Goal: Task Accomplishment & Management: Complete application form

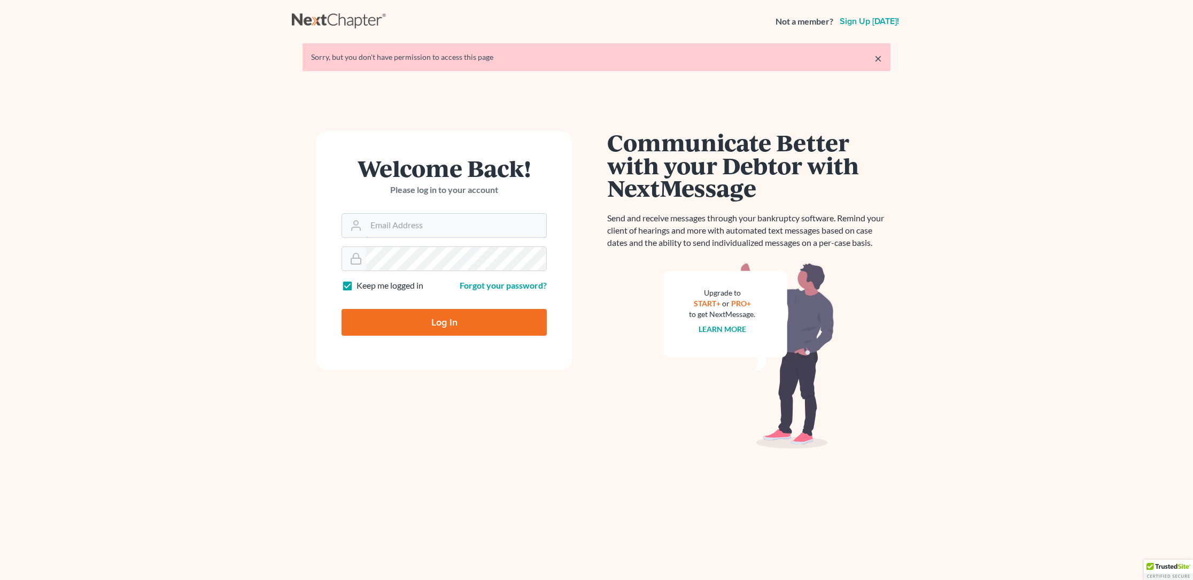
type input "[PERSON_NAME][EMAIL_ADDRESS][DOMAIN_NAME]"
click at [441, 321] on input "Log In" at bounding box center [443, 322] width 205 height 27
type input "Thinking..."
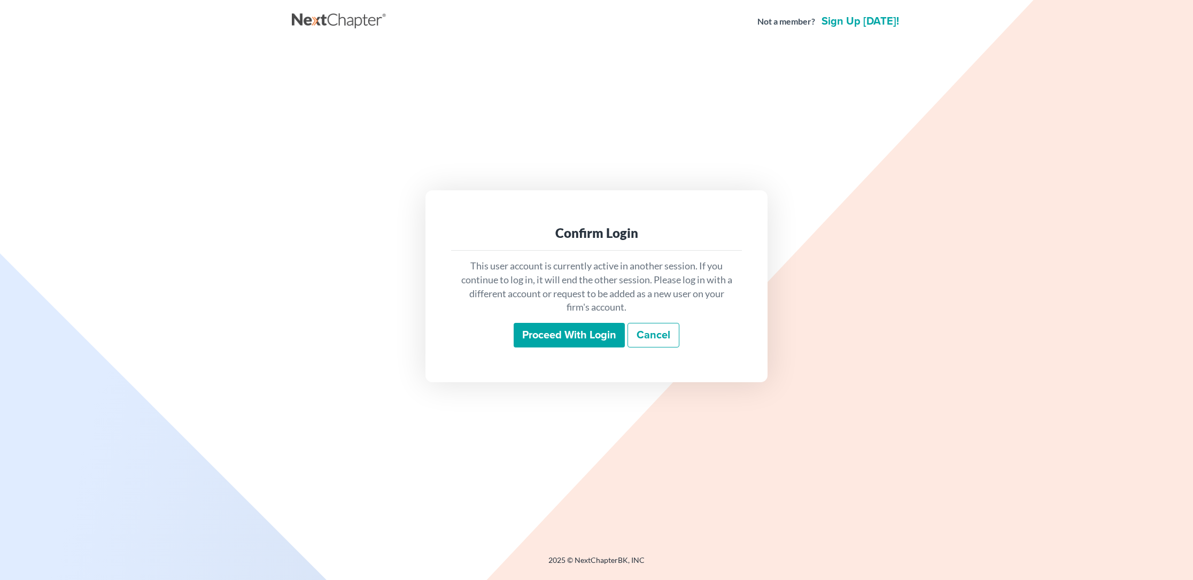
click at [559, 333] on input "Proceed with login" at bounding box center [569, 335] width 111 height 25
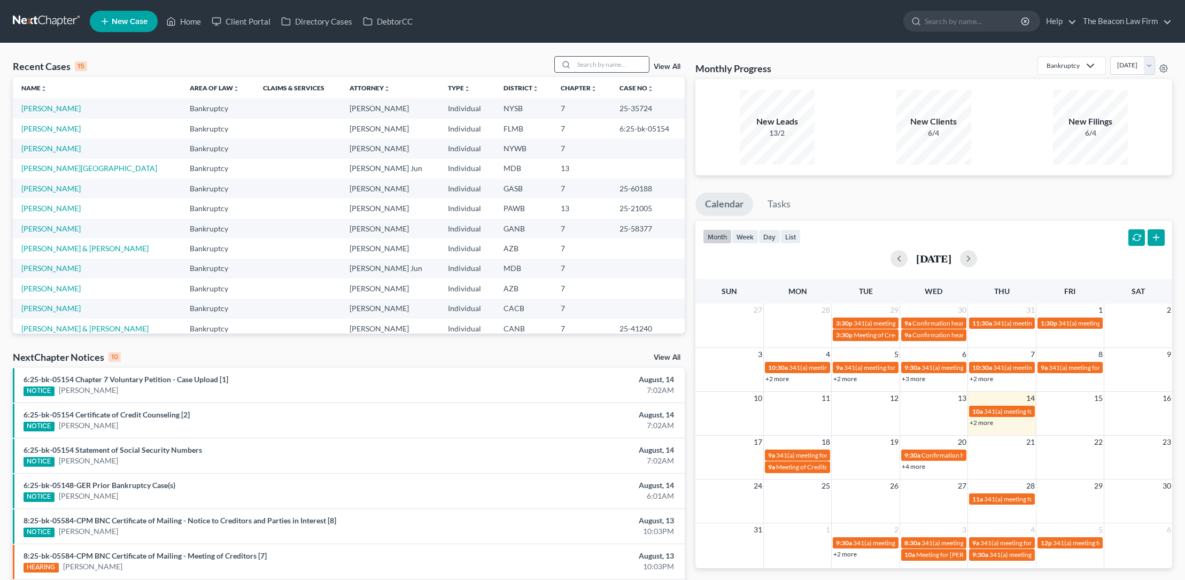
click at [583, 65] on input "search" at bounding box center [611, 64] width 75 height 15
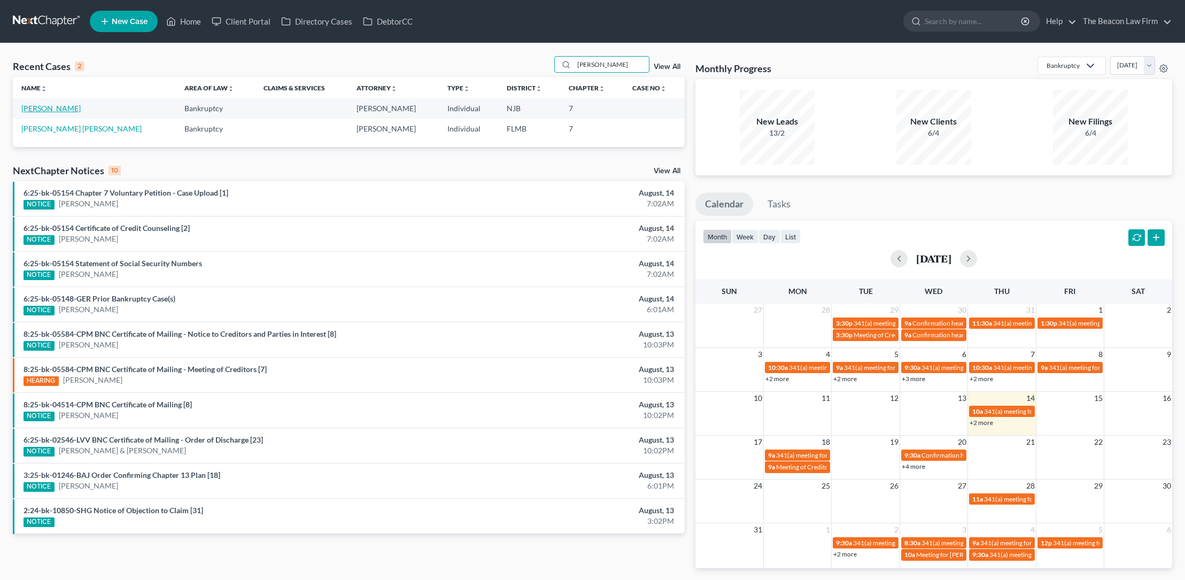
type input "[PERSON_NAME]"
click at [58, 108] on link "[PERSON_NAME]" at bounding box center [50, 108] width 59 height 9
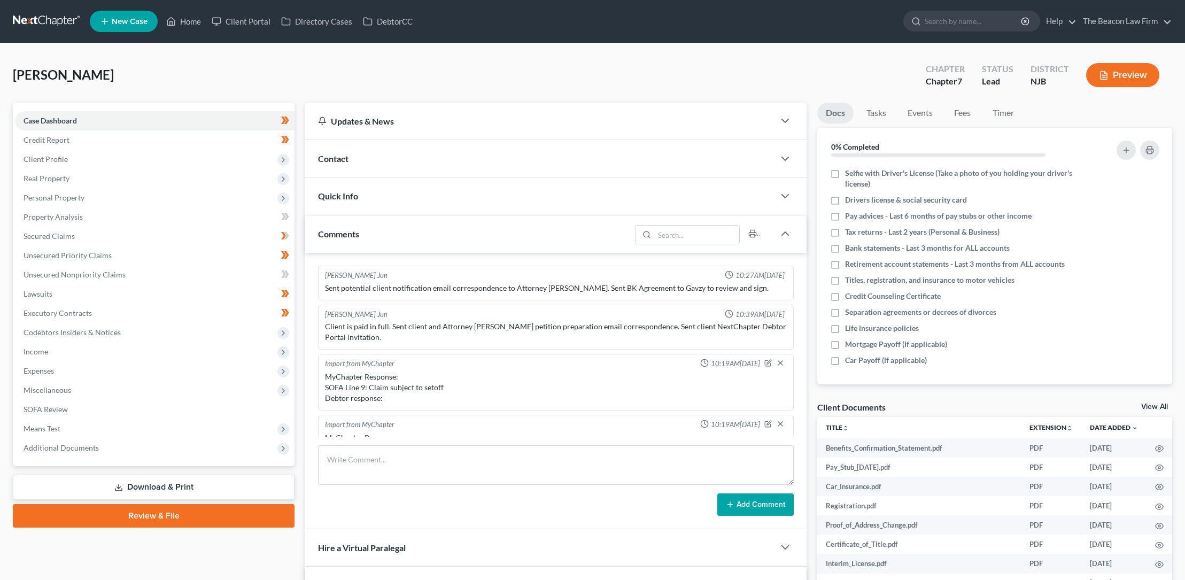
scroll to position [317, 0]
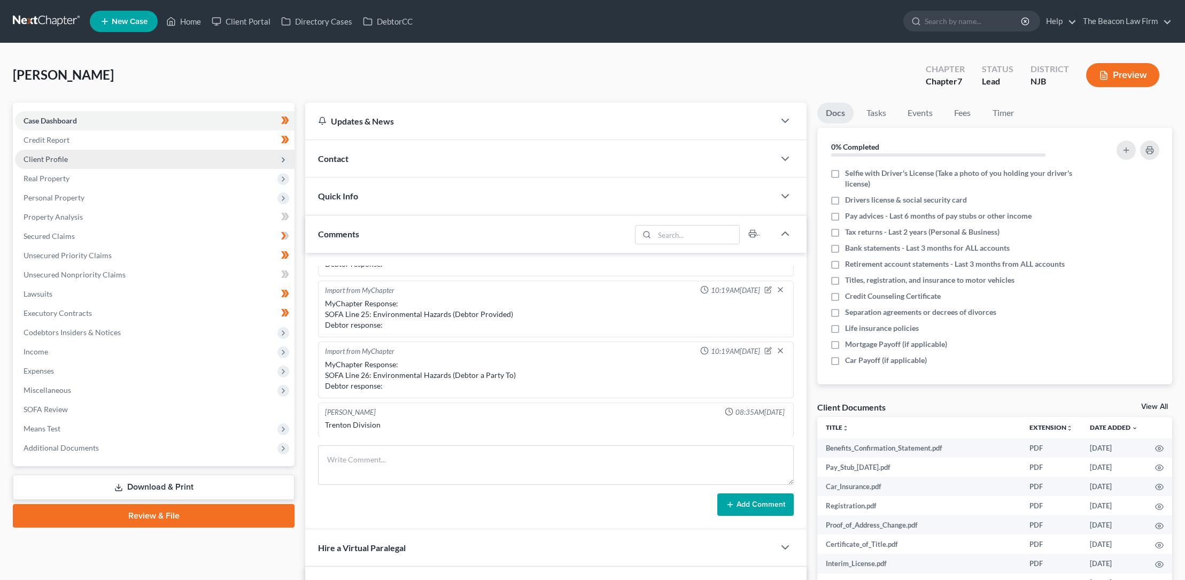
click at [58, 157] on span "Client Profile" at bounding box center [46, 158] width 44 height 9
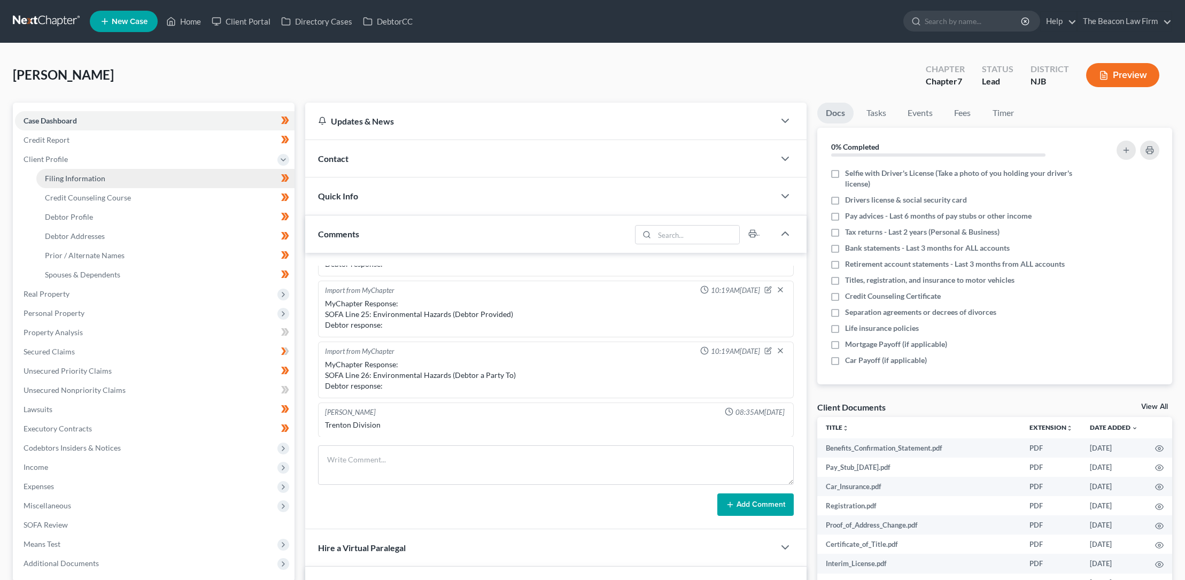
click at [94, 175] on span "Filing Information" at bounding box center [75, 178] width 60 height 9
select select "1"
select select "0"
select select "11"
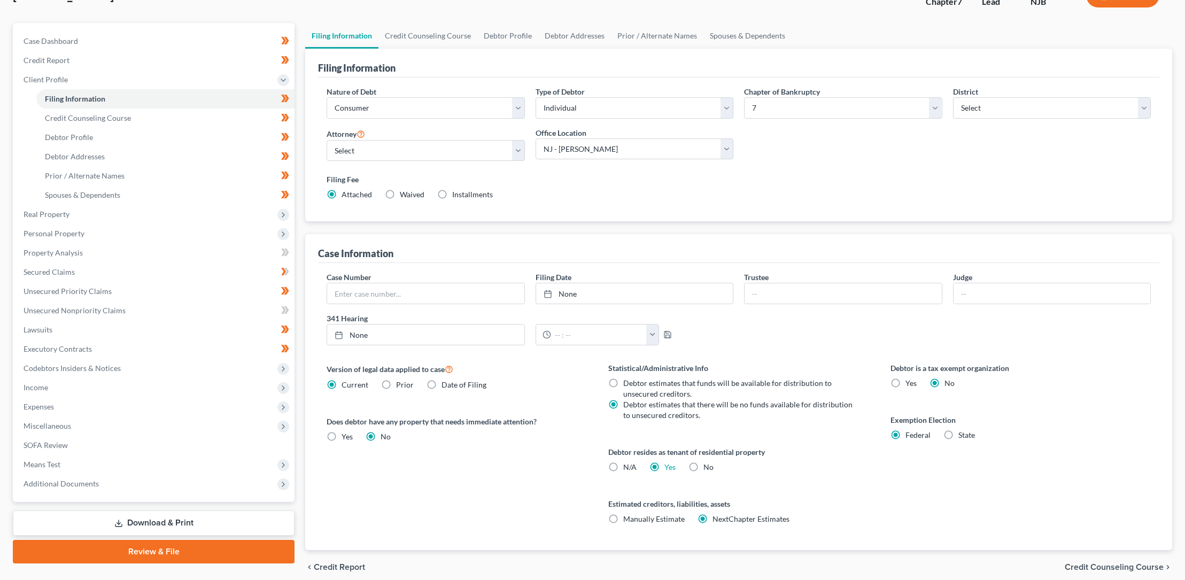
scroll to position [80, 0]
click at [119, 117] on span "Credit Counseling Course" at bounding box center [88, 117] width 86 height 9
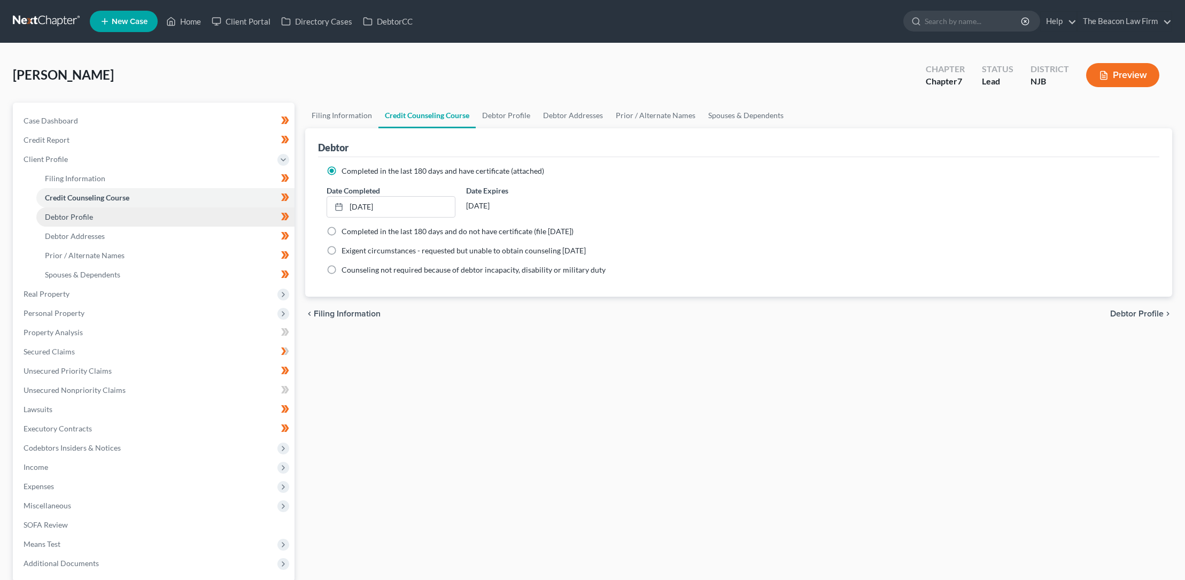
click at [89, 214] on span "Debtor Profile" at bounding box center [69, 216] width 48 height 9
select select "0"
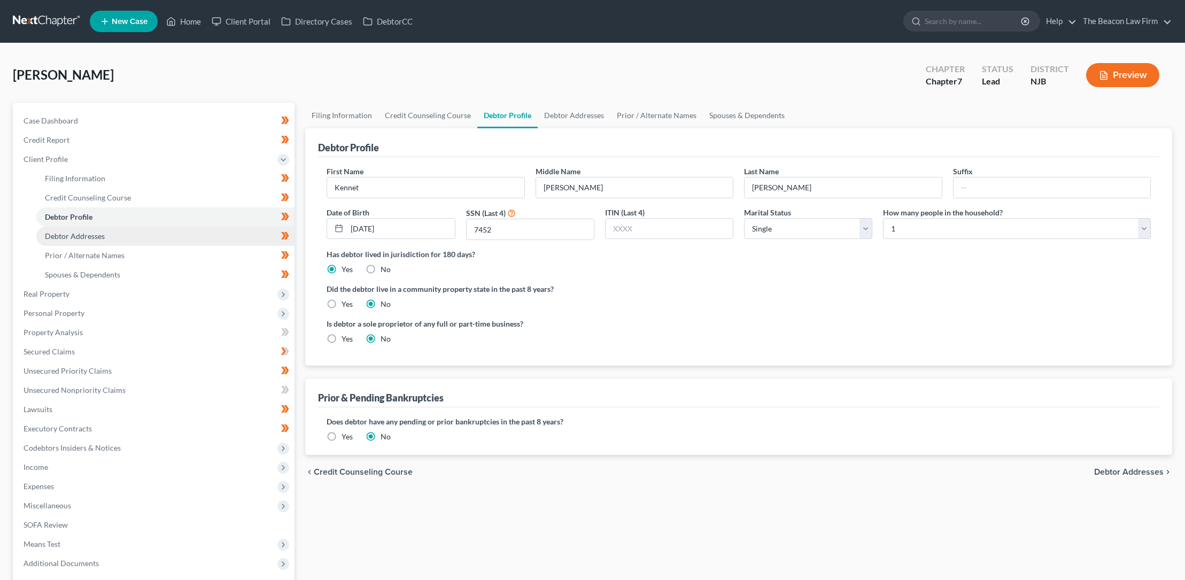
click at [102, 235] on span "Debtor Addresses" at bounding box center [75, 235] width 60 height 9
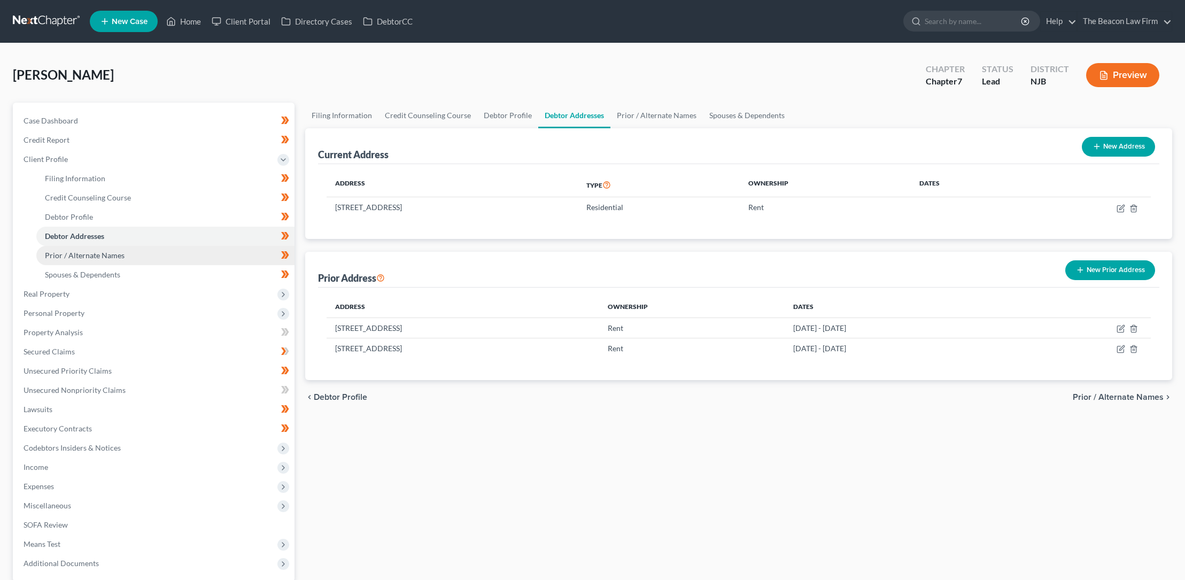
click at [106, 254] on span "Prior / Alternate Names" at bounding box center [85, 255] width 80 height 9
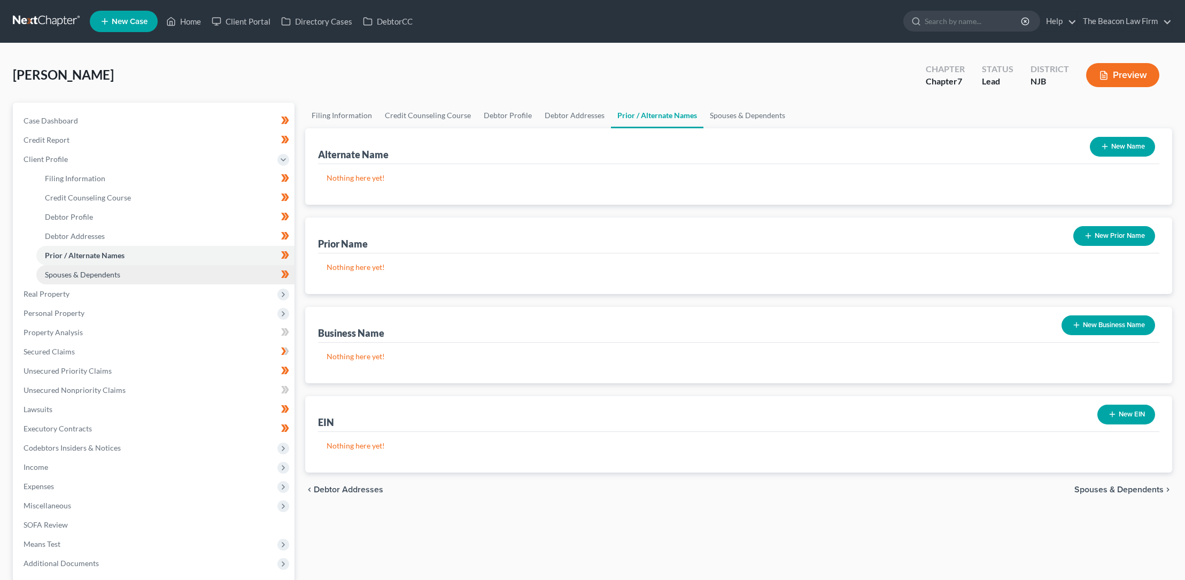
click at [105, 273] on span "Spouses & Dependents" at bounding box center [82, 274] width 75 height 9
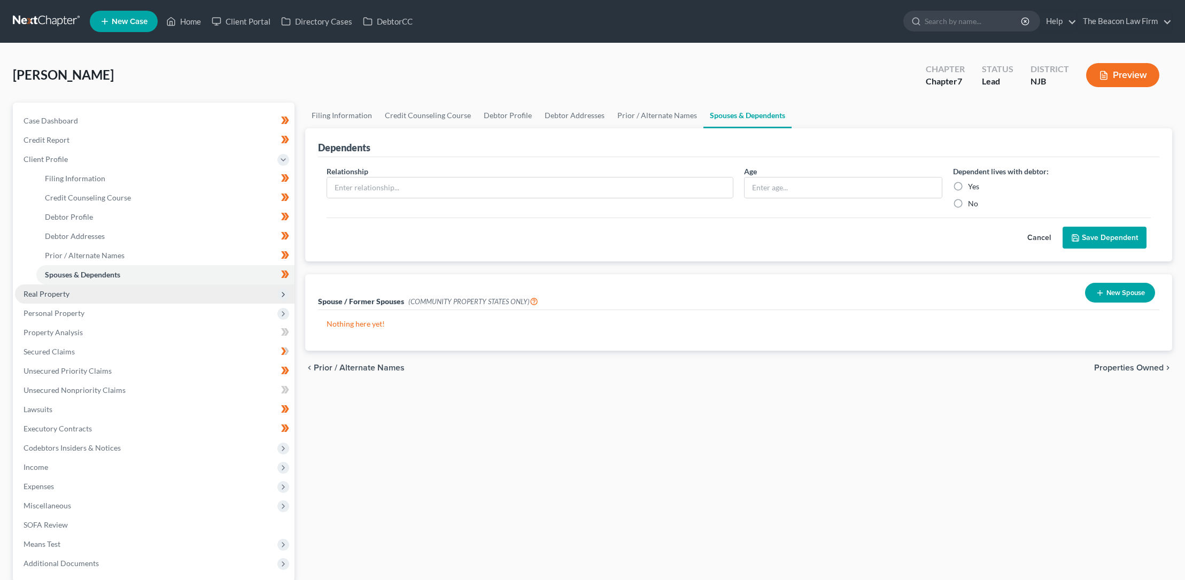
click at [60, 293] on span "Real Property" at bounding box center [47, 293] width 46 height 9
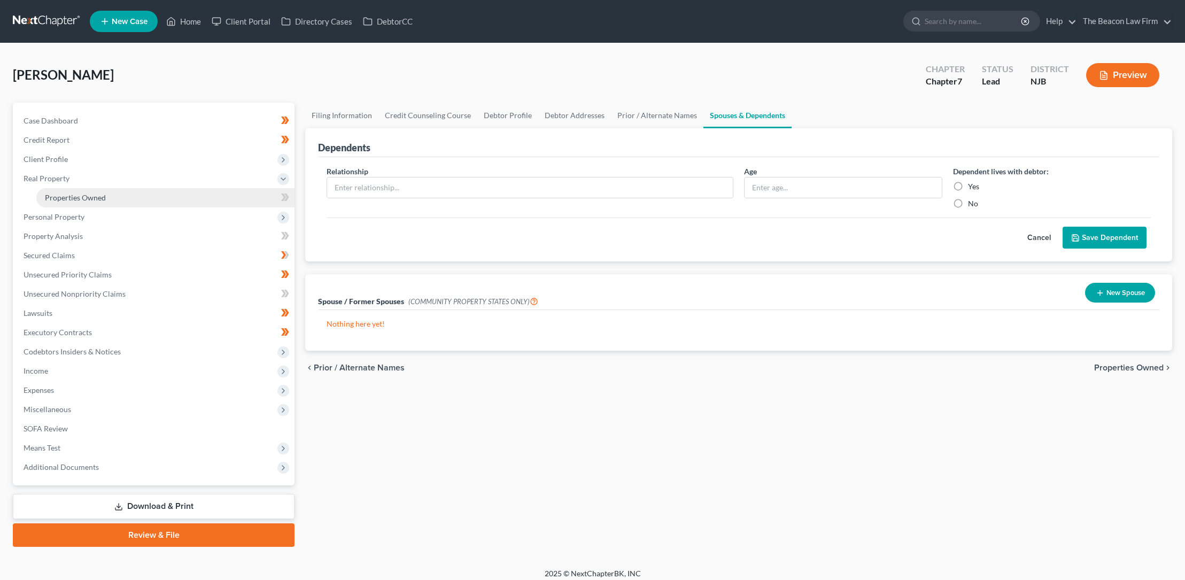
click at [73, 194] on span "Properties Owned" at bounding box center [75, 197] width 61 height 9
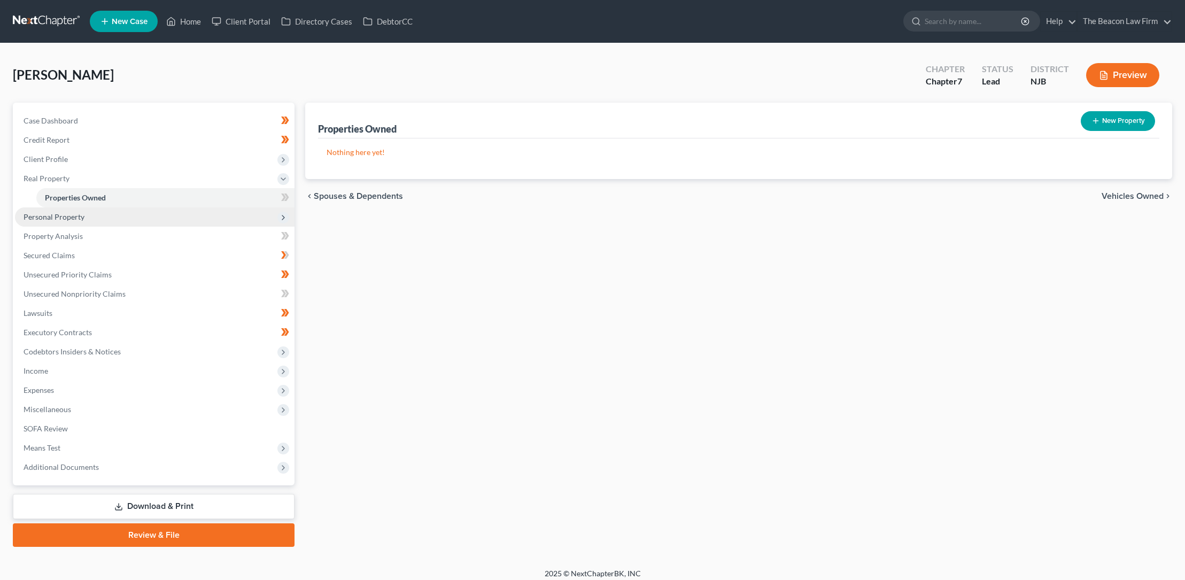
click at [67, 216] on span "Personal Property" at bounding box center [54, 216] width 61 height 9
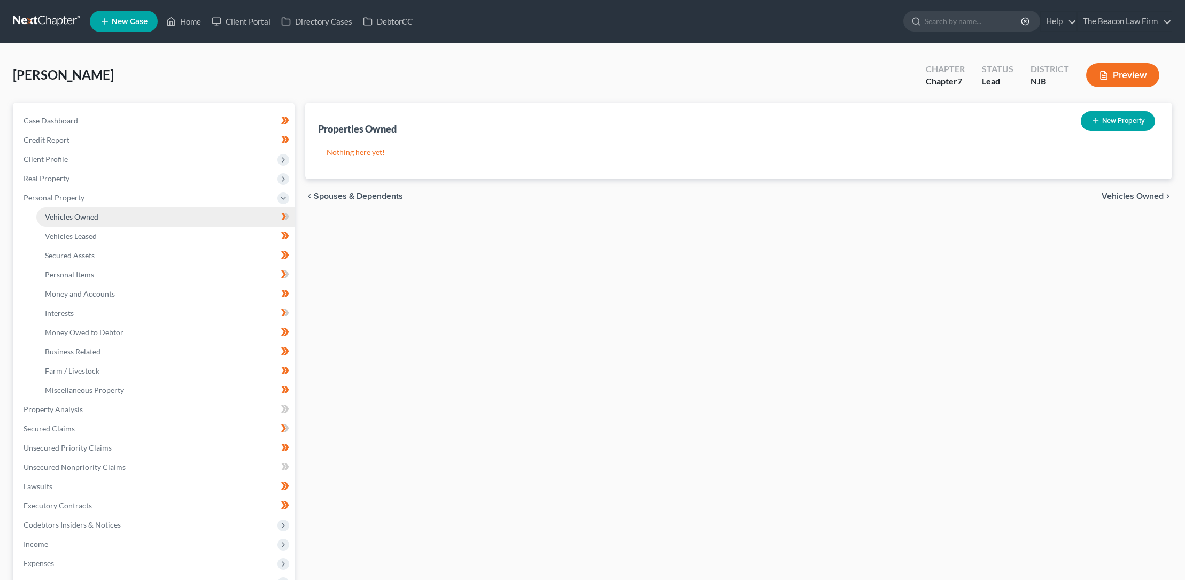
click at [79, 215] on span "Vehicles Owned" at bounding box center [71, 216] width 53 height 9
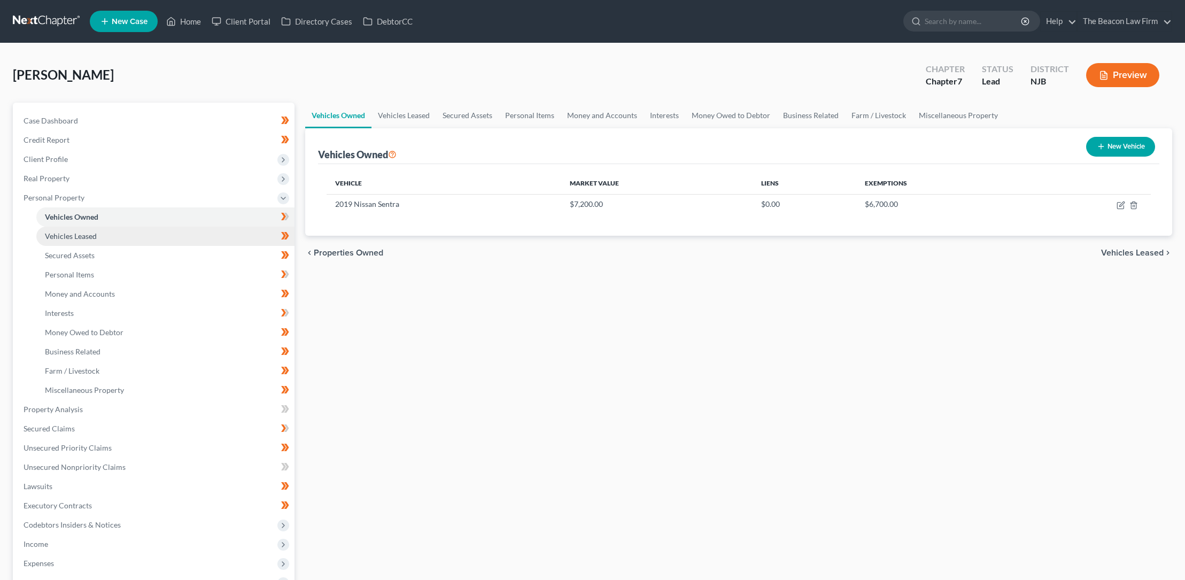
click at [82, 236] on span "Vehicles Leased" at bounding box center [71, 235] width 52 height 9
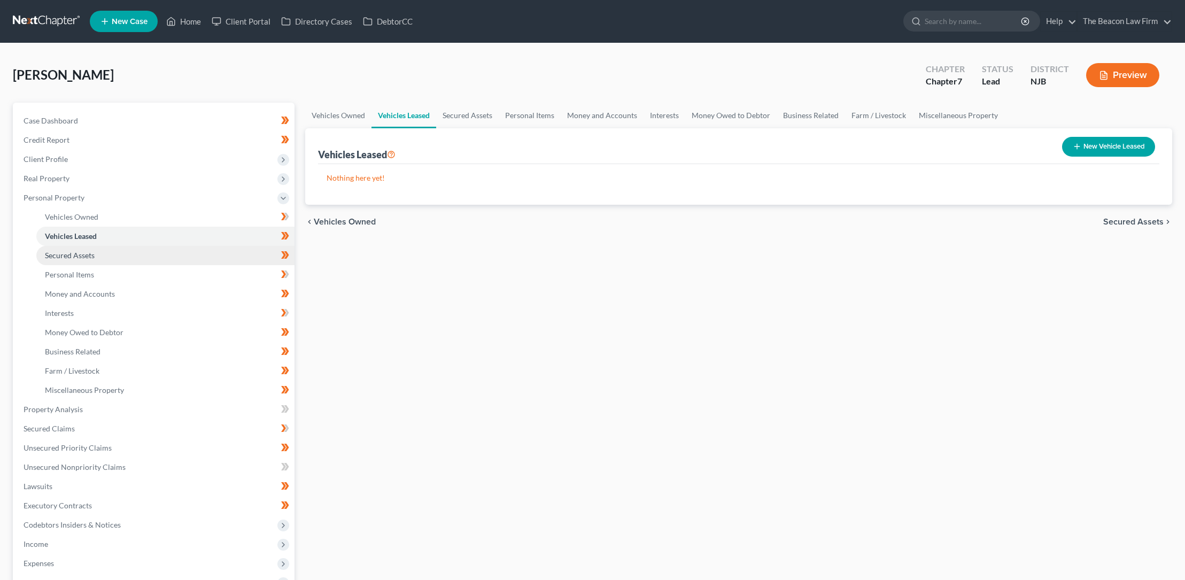
click at [86, 252] on span "Secured Assets" at bounding box center [70, 255] width 50 height 9
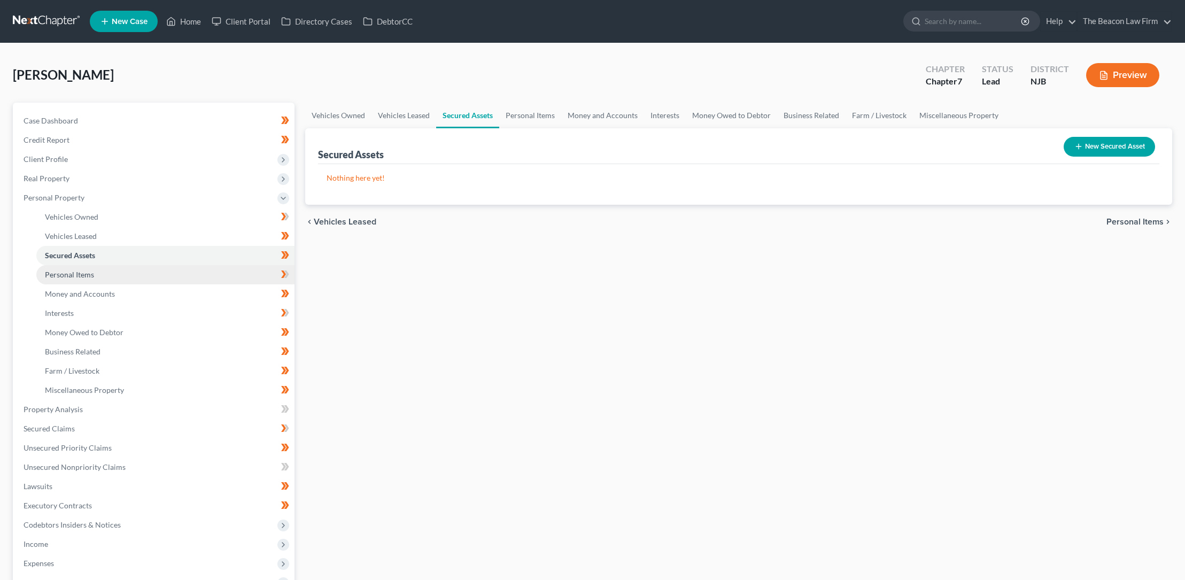
click at [87, 274] on span "Personal Items" at bounding box center [69, 274] width 49 height 9
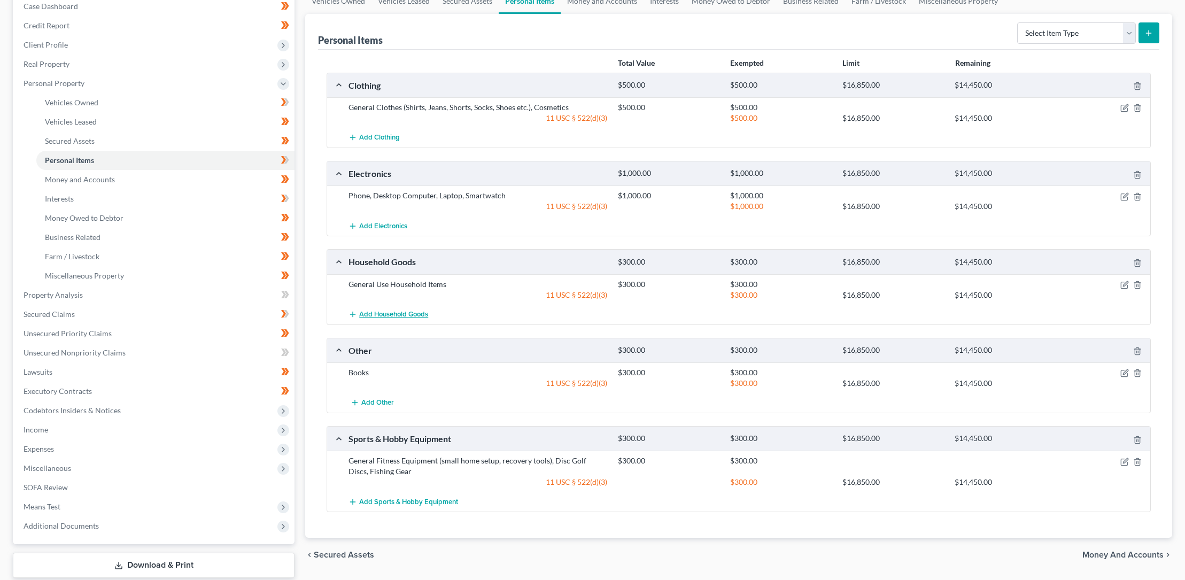
scroll to position [113, 0]
click at [100, 176] on span "Money and Accounts" at bounding box center [80, 180] width 70 height 9
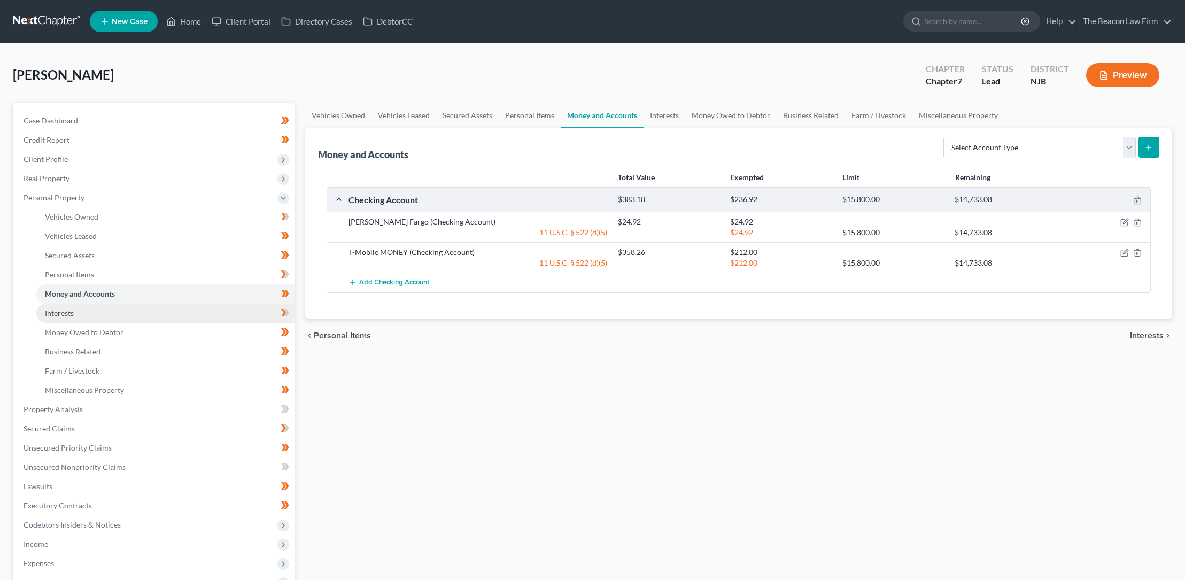
click at [69, 310] on span "Interests" at bounding box center [59, 312] width 29 height 9
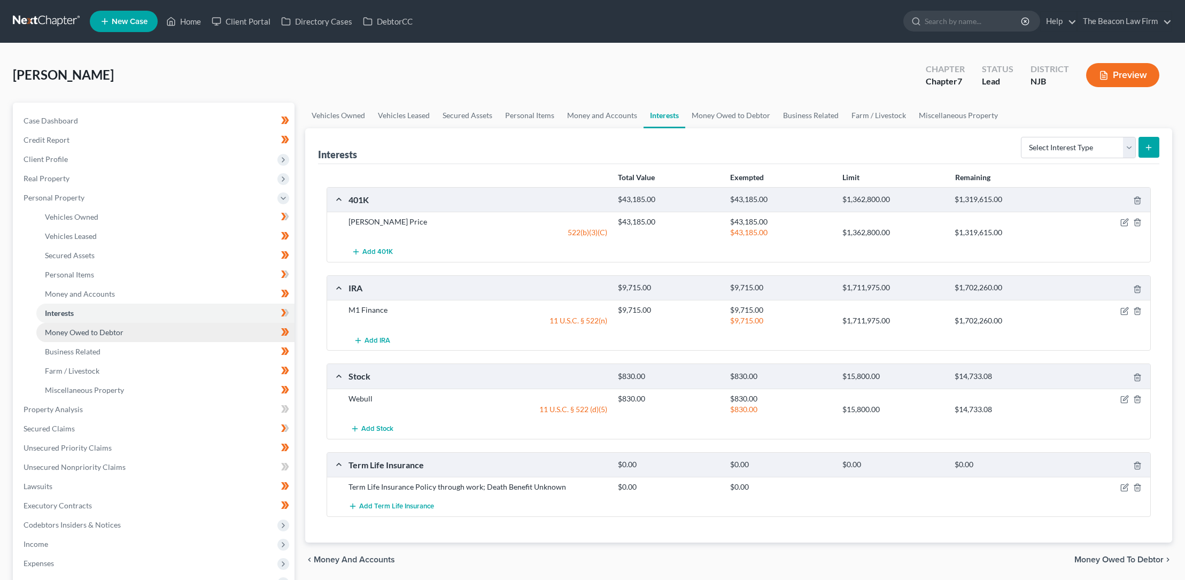
click at [117, 330] on span "Money Owed to Debtor" at bounding box center [84, 332] width 79 height 9
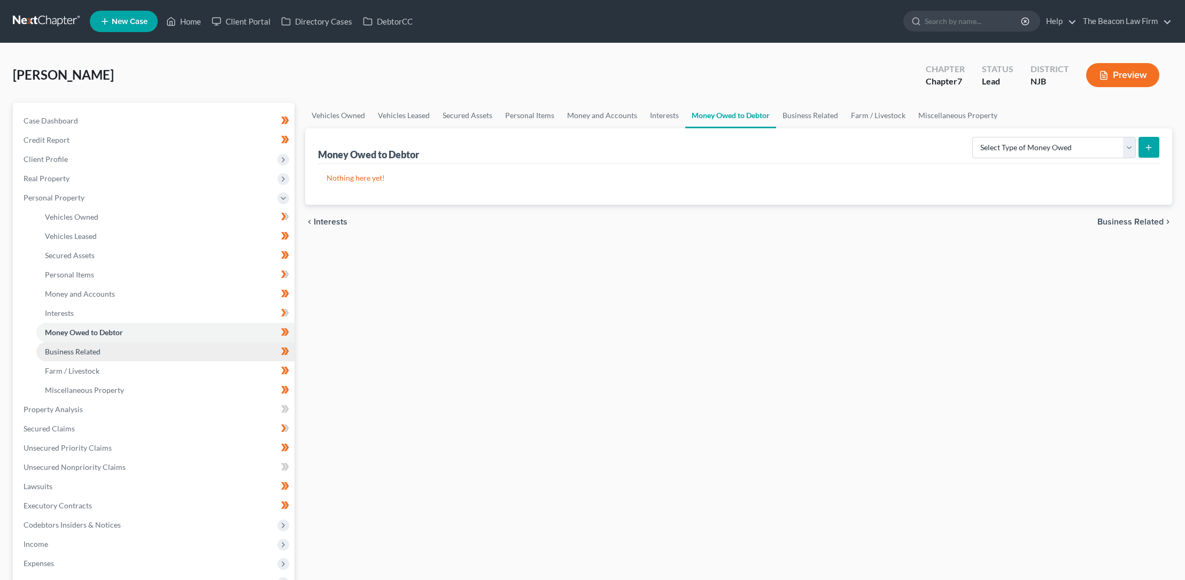
click at [93, 351] on span "Business Related" at bounding box center [73, 351] width 56 height 9
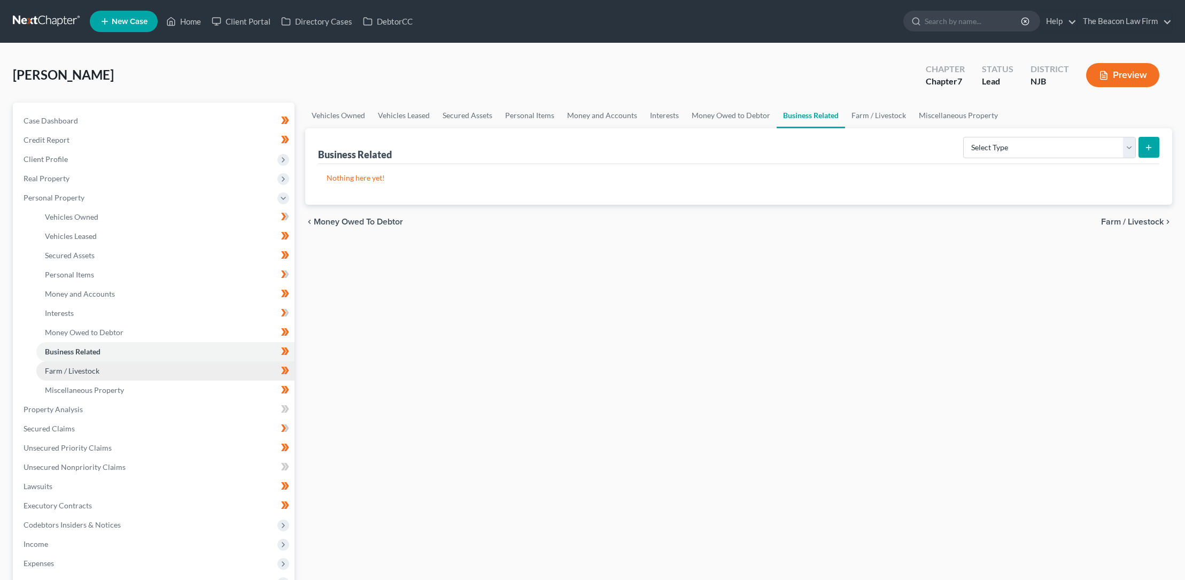
click at [88, 369] on span "Farm / Livestock" at bounding box center [72, 370] width 55 height 9
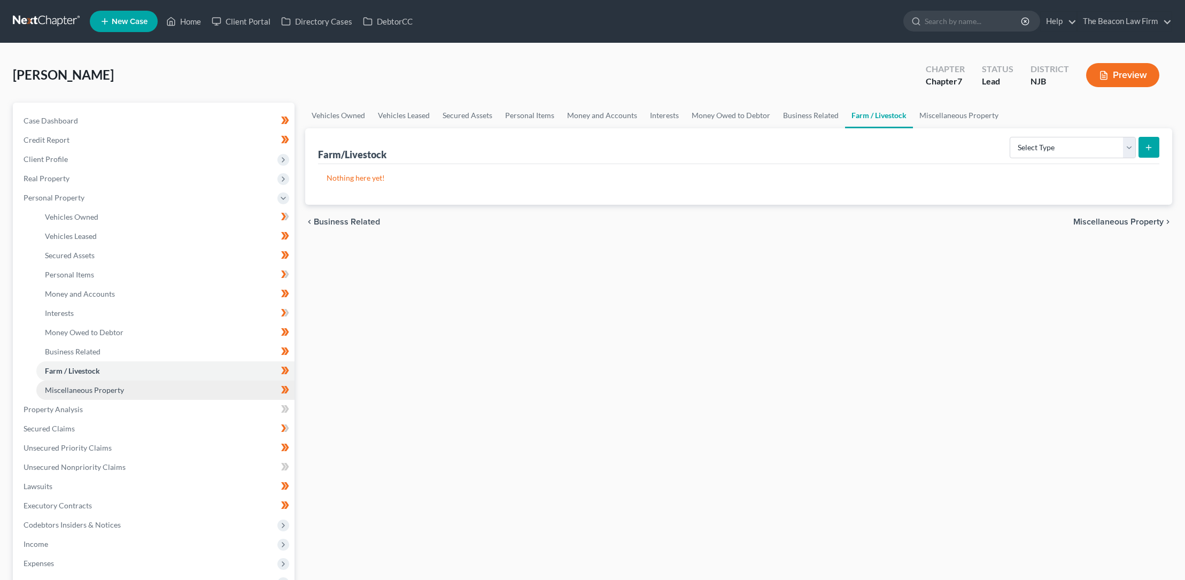
click at [101, 389] on span "Miscellaneous Property" at bounding box center [84, 389] width 79 height 9
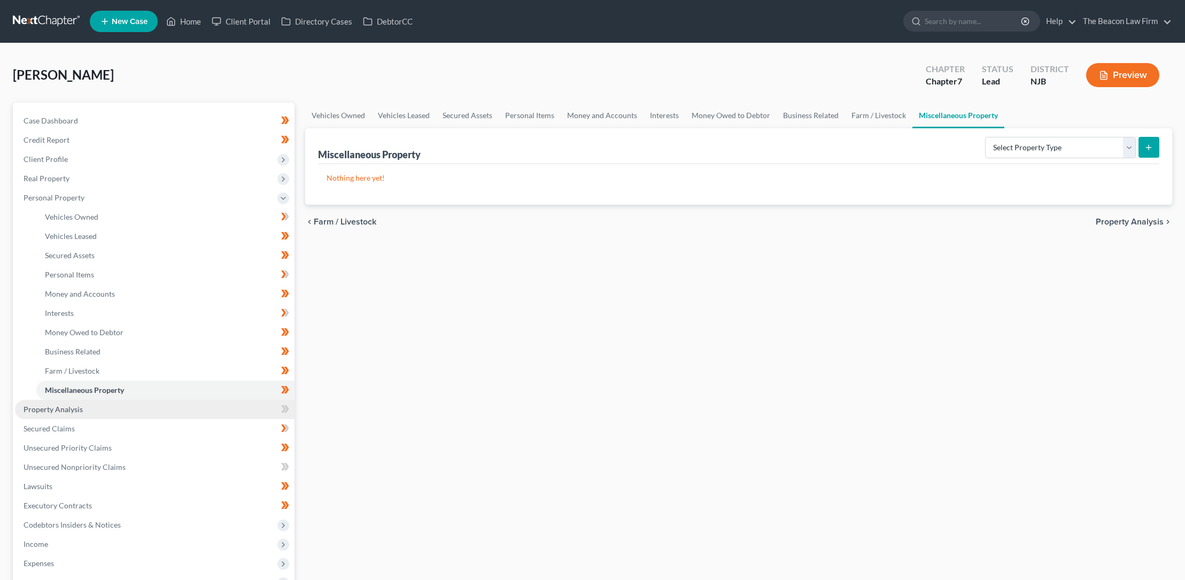
click at [65, 411] on span "Property Analysis" at bounding box center [53, 409] width 59 height 9
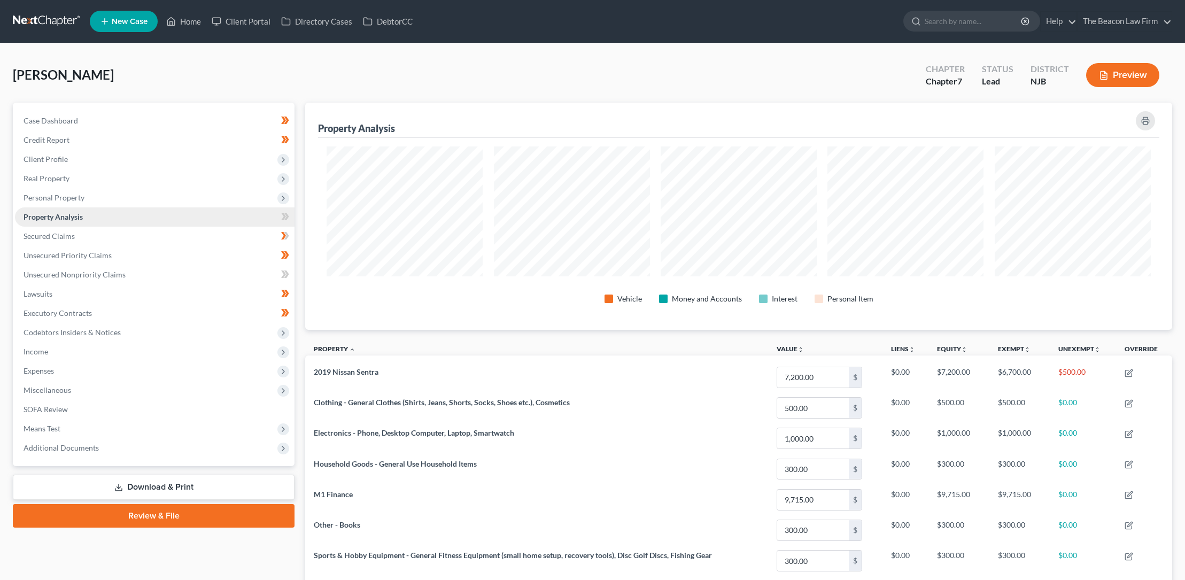
scroll to position [534193, 533554]
click at [46, 293] on span "Lawsuits" at bounding box center [38, 293] width 29 height 9
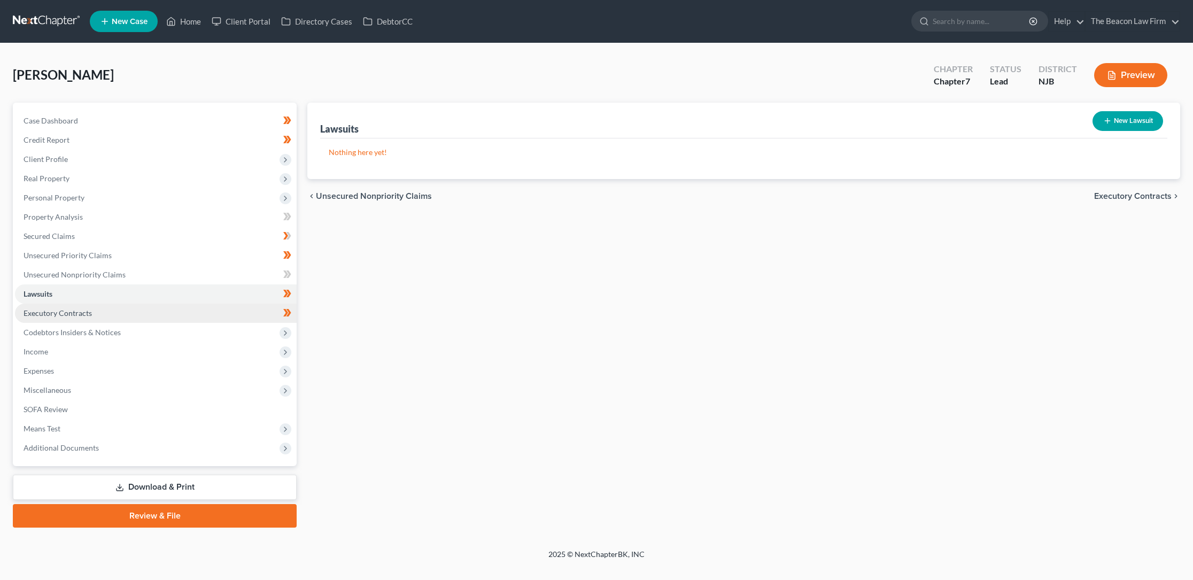
click at [62, 314] on span "Executory Contracts" at bounding box center [58, 312] width 68 height 9
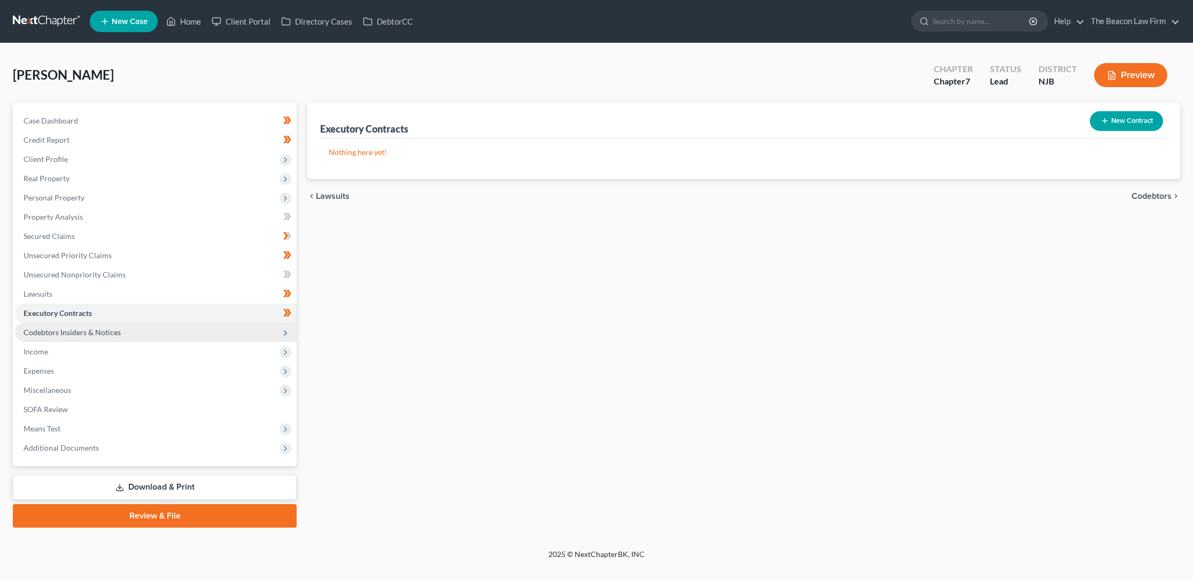
click at [71, 331] on span "Codebtors Insiders & Notices" at bounding box center [72, 332] width 97 height 9
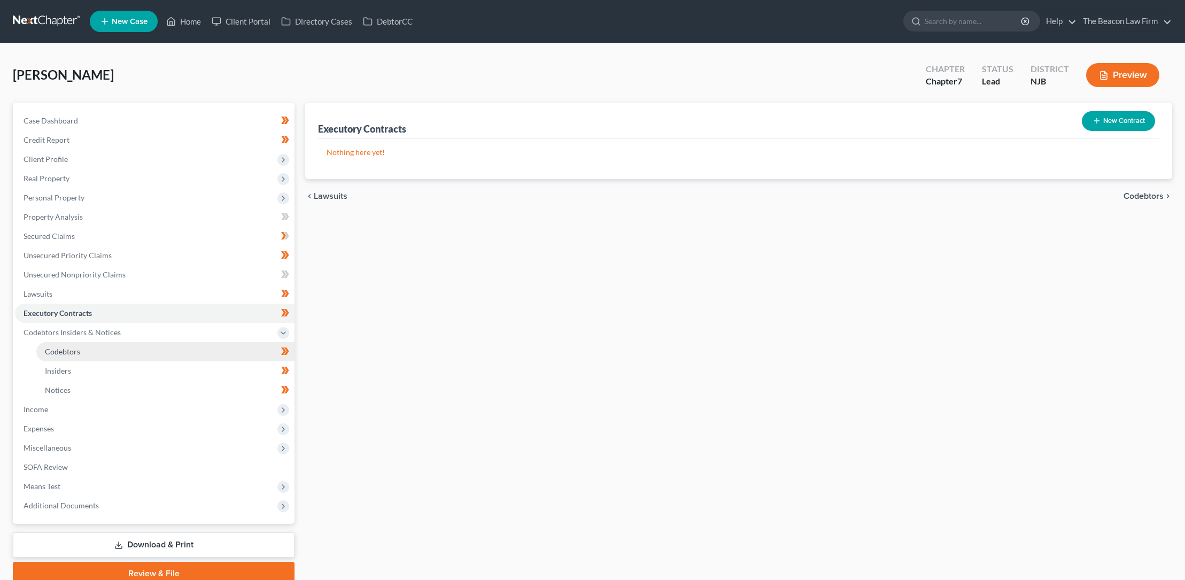
click at [69, 352] on span "Codebtors" at bounding box center [62, 351] width 35 height 9
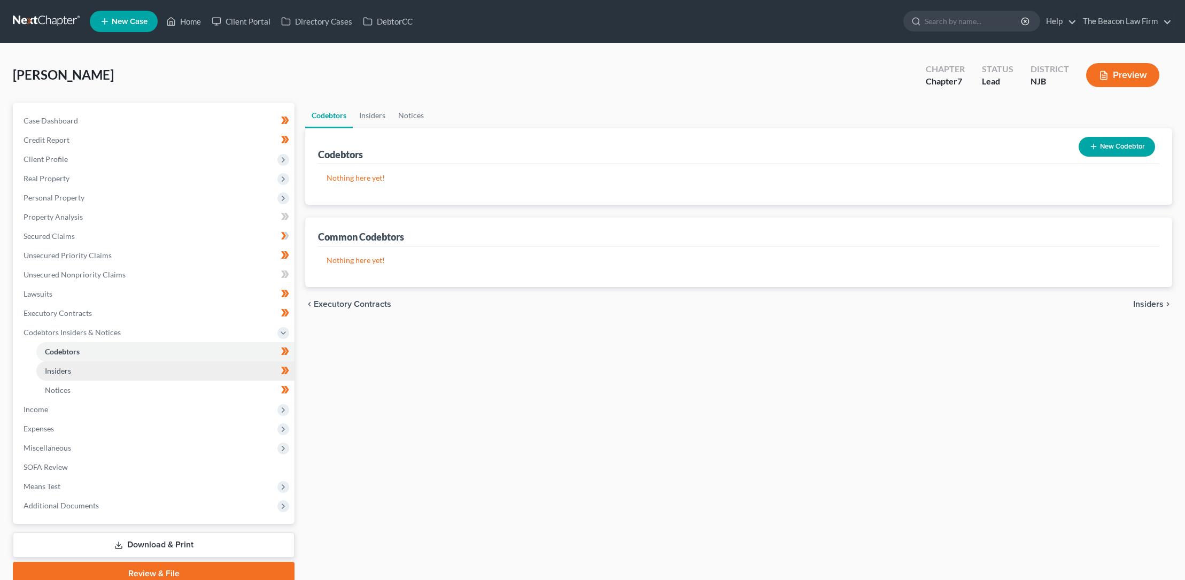
click at [63, 369] on span "Insiders" at bounding box center [58, 370] width 26 height 9
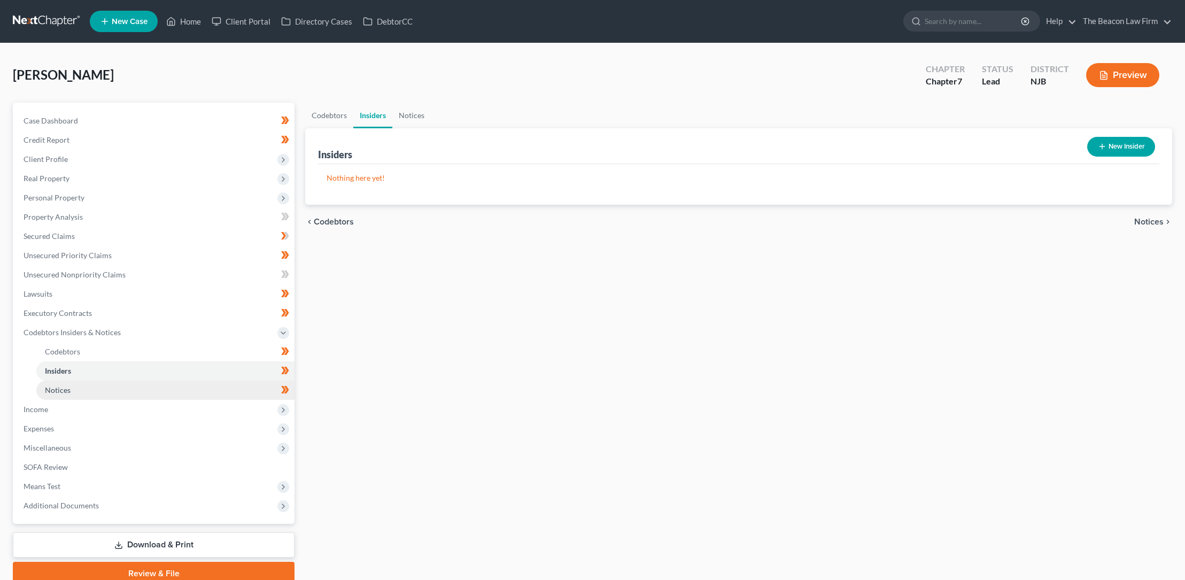
click at [66, 388] on span "Notices" at bounding box center [58, 389] width 26 height 9
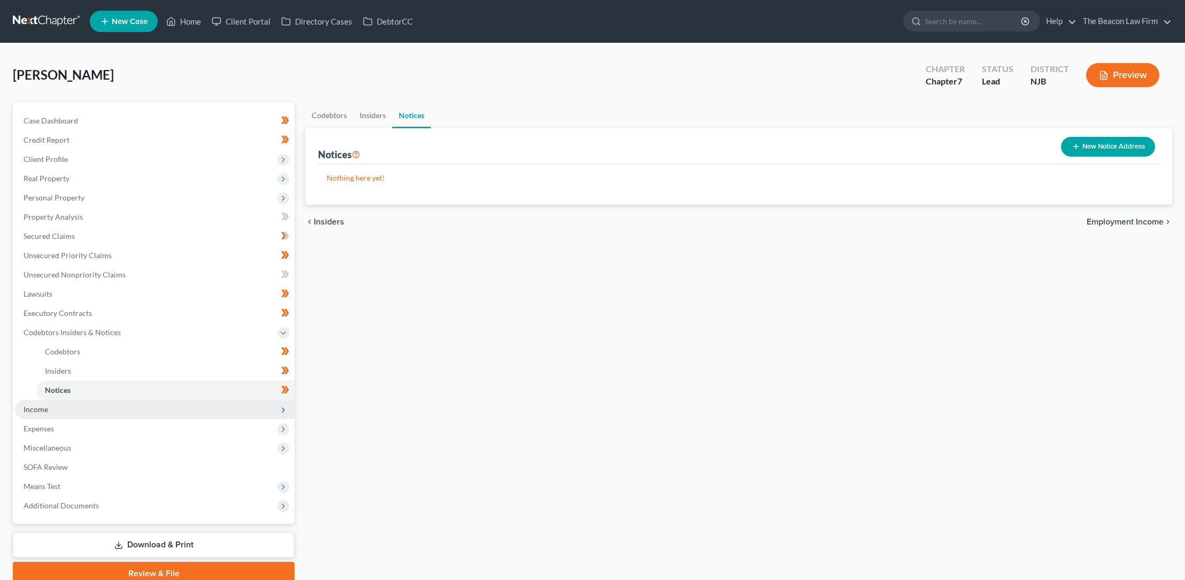
click at [40, 409] on span "Income" at bounding box center [36, 409] width 25 height 9
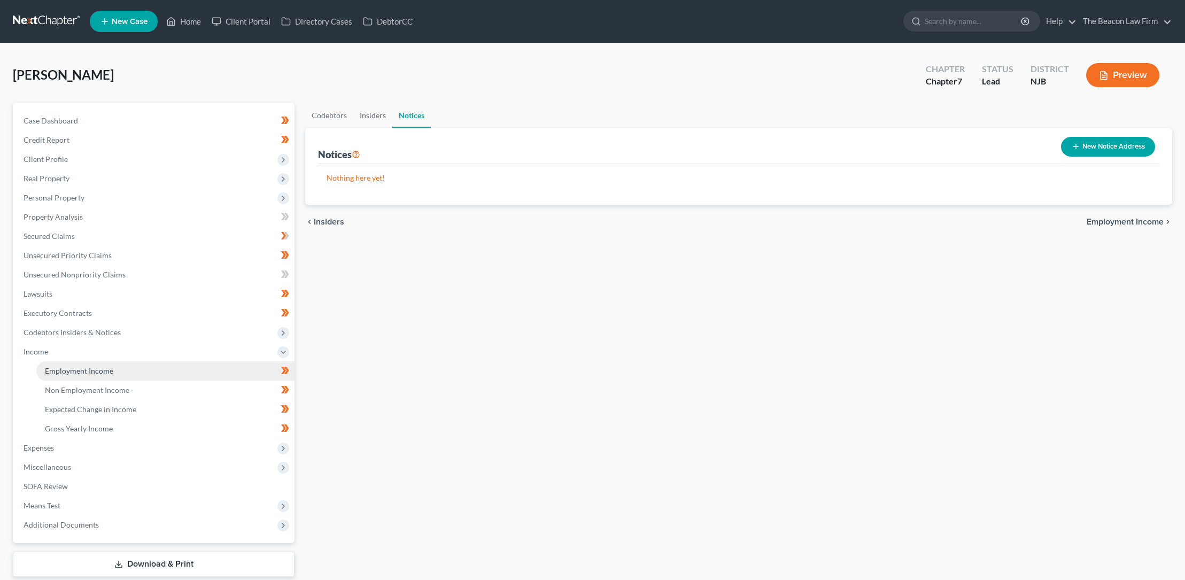
click at [69, 370] on span "Employment Income" at bounding box center [79, 370] width 68 height 9
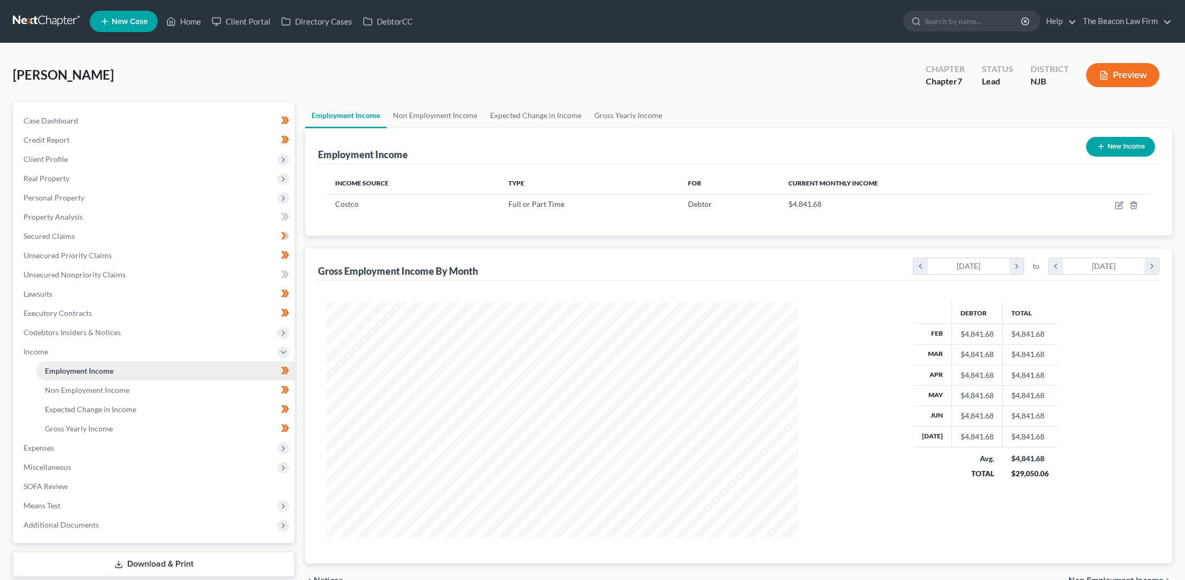
scroll to position [236, 493]
click at [119, 387] on span "Non Employment Income" at bounding box center [87, 389] width 84 height 9
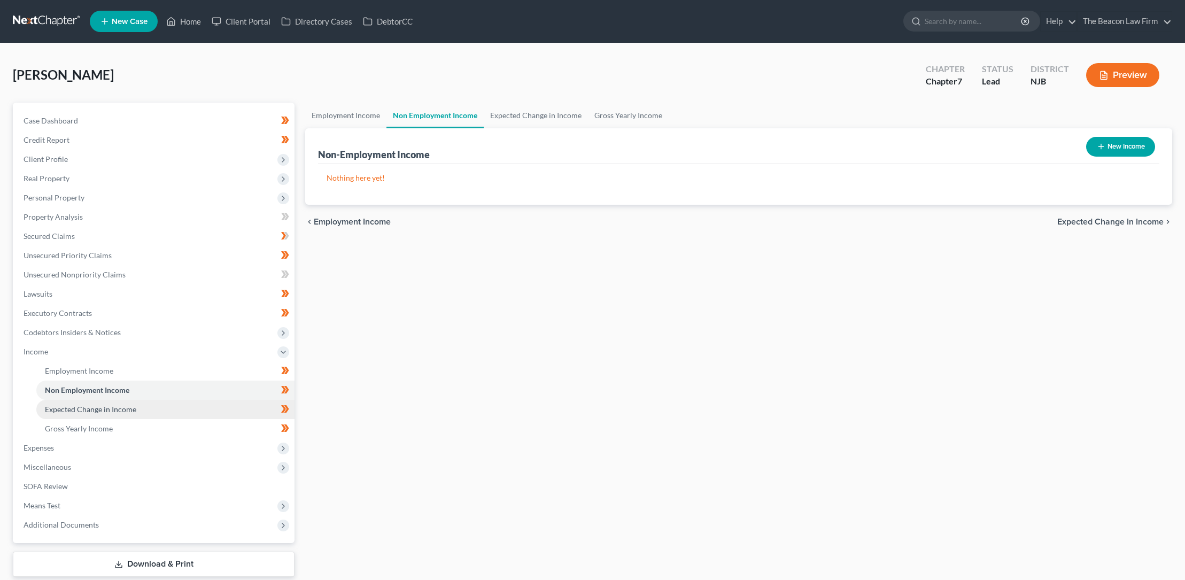
click at [119, 408] on span "Expected Change in Income" at bounding box center [90, 409] width 91 height 9
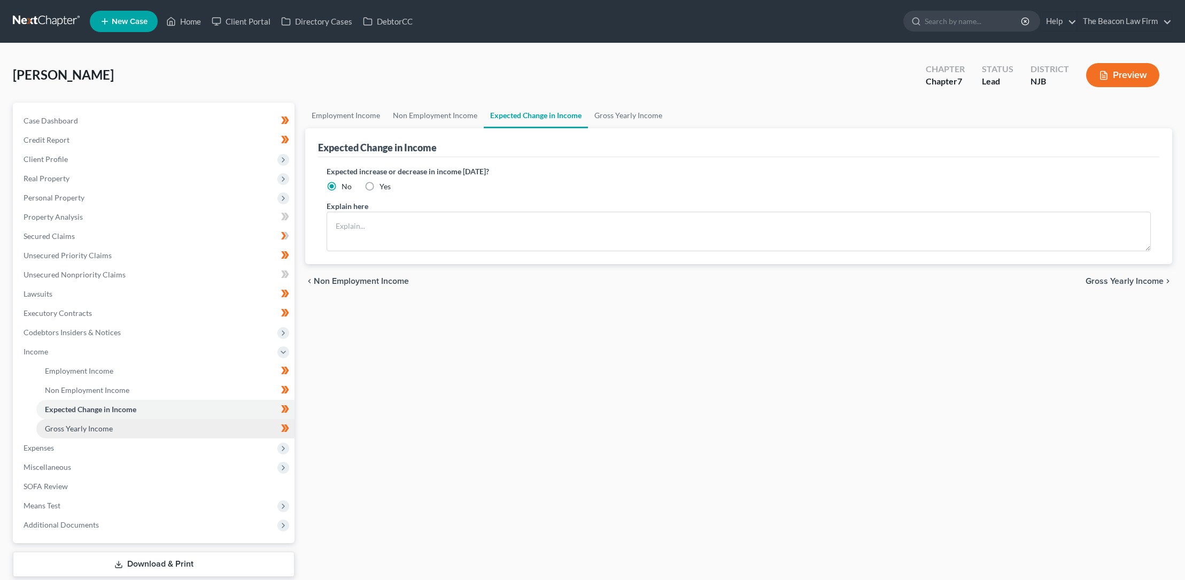
click at [105, 426] on span "Gross Yearly Income" at bounding box center [79, 428] width 68 height 9
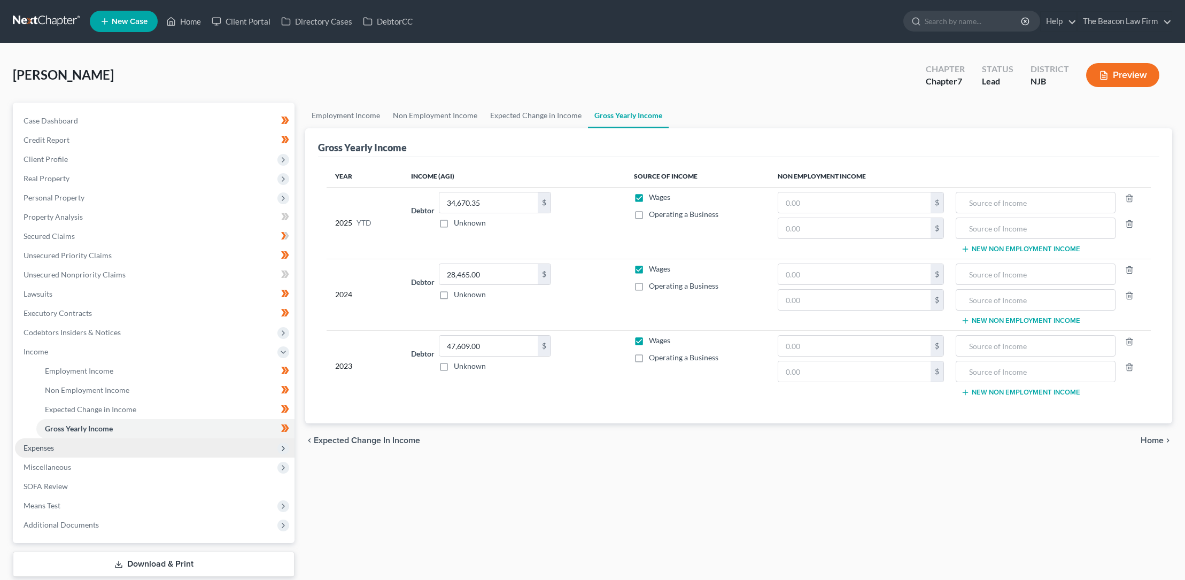
click at [43, 447] on span "Expenses" at bounding box center [39, 447] width 30 height 9
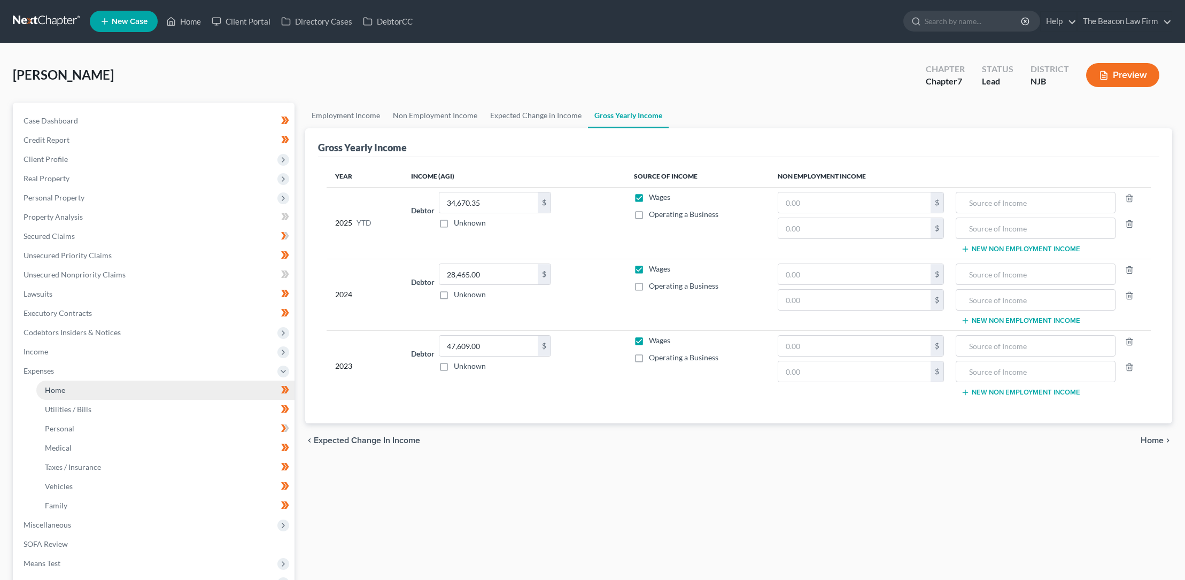
click at [63, 390] on span "Home" at bounding box center [55, 389] width 20 height 9
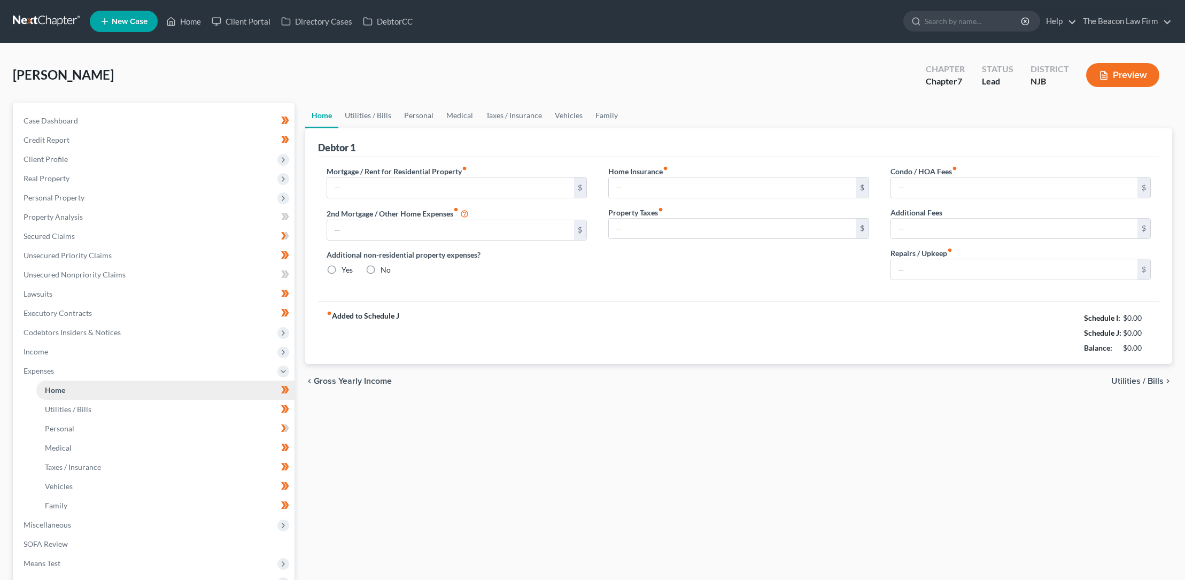
type input "1,150.00"
type input "0.00"
radio input "true"
type input "5.27"
type input "0.00"
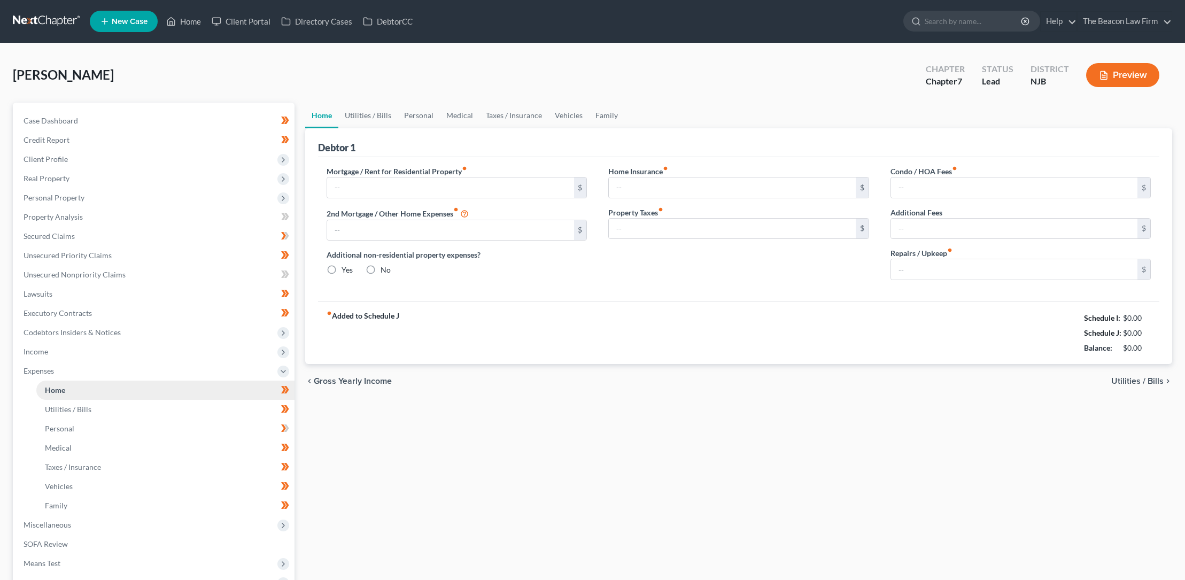
type input "0.00"
click at [82, 408] on span "Utilities / Bills" at bounding box center [68, 409] width 46 height 9
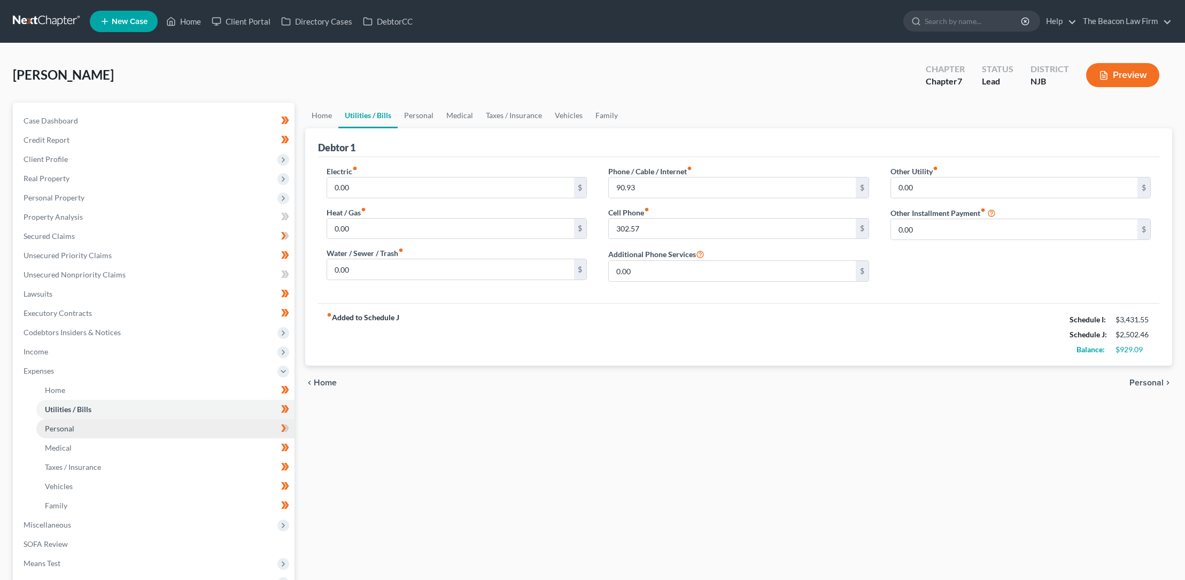
click at [68, 428] on span "Personal" at bounding box center [59, 428] width 29 height 9
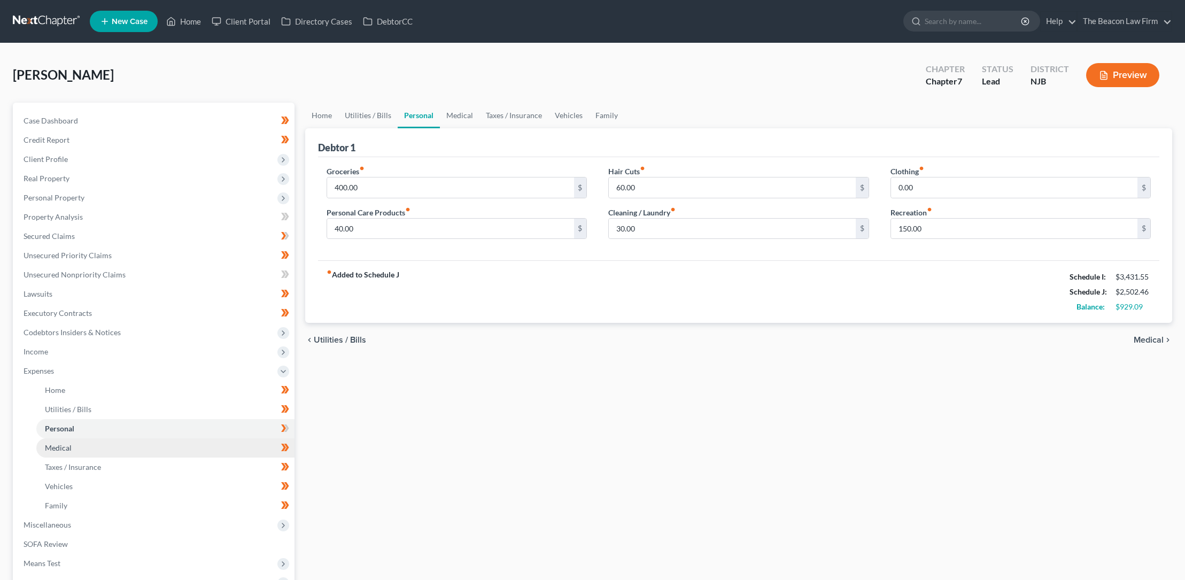
click at [61, 447] on span "Medical" at bounding box center [58, 447] width 27 height 9
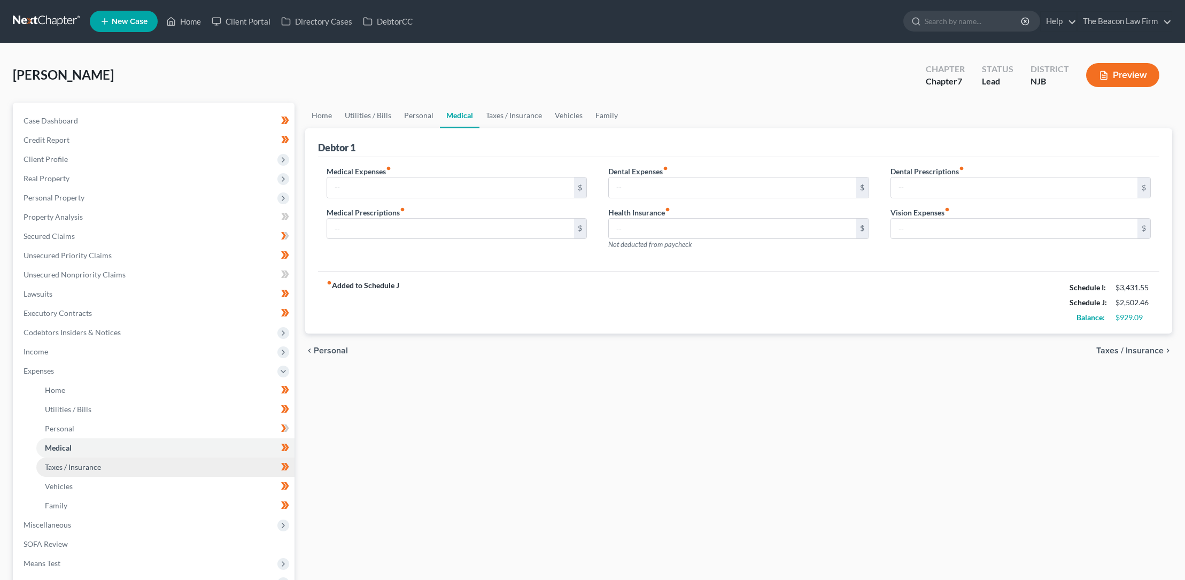
click at [83, 467] on span "Taxes / Insurance" at bounding box center [73, 466] width 56 height 9
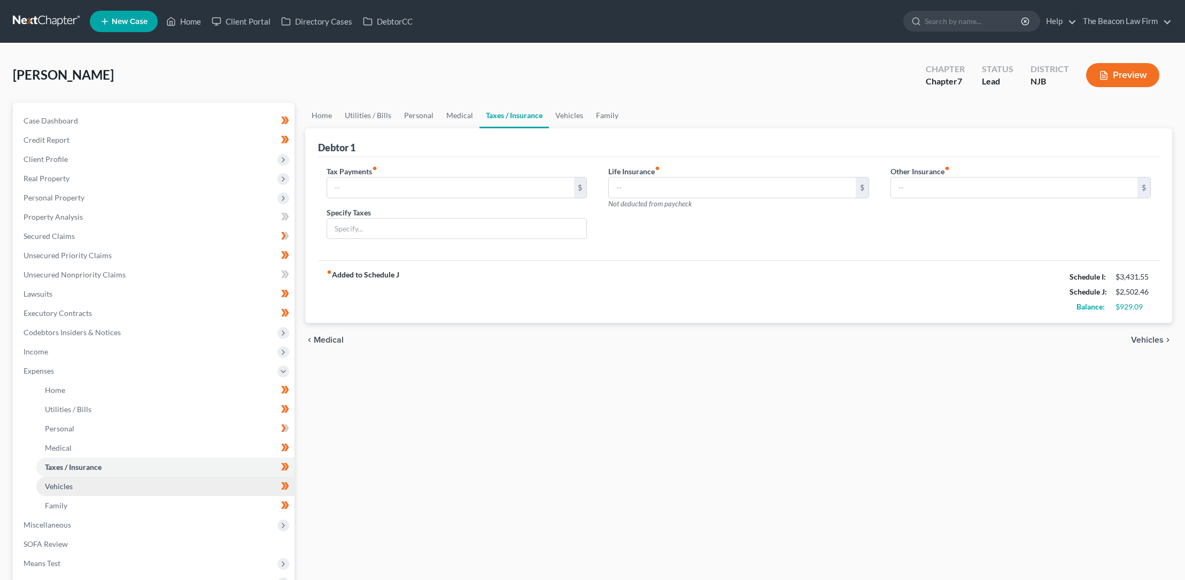
click at [59, 486] on span "Vehicles" at bounding box center [59, 486] width 28 height 9
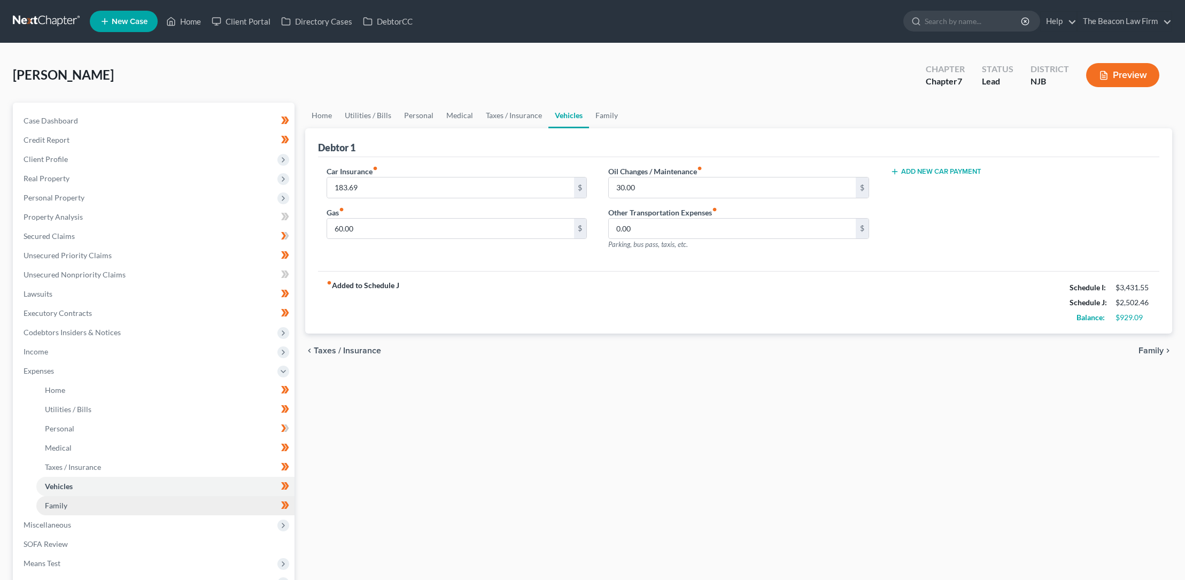
click at [65, 503] on span "Family" at bounding box center [56, 505] width 22 height 9
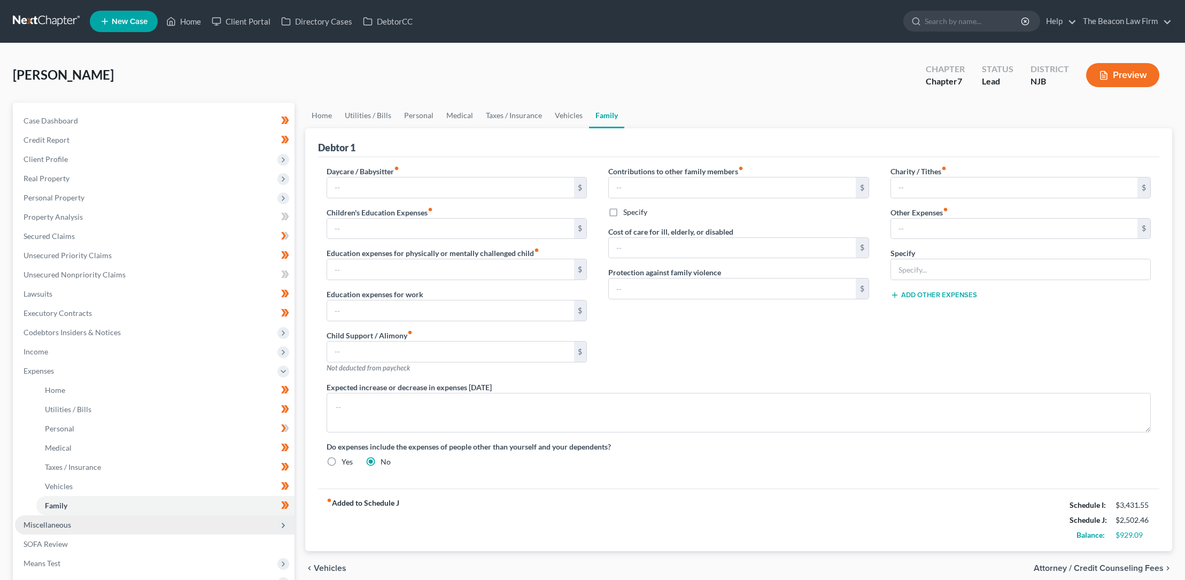
click at [59, 524] on span "Miscellaneous" at bounding box center [48, 524] width 48 height 9
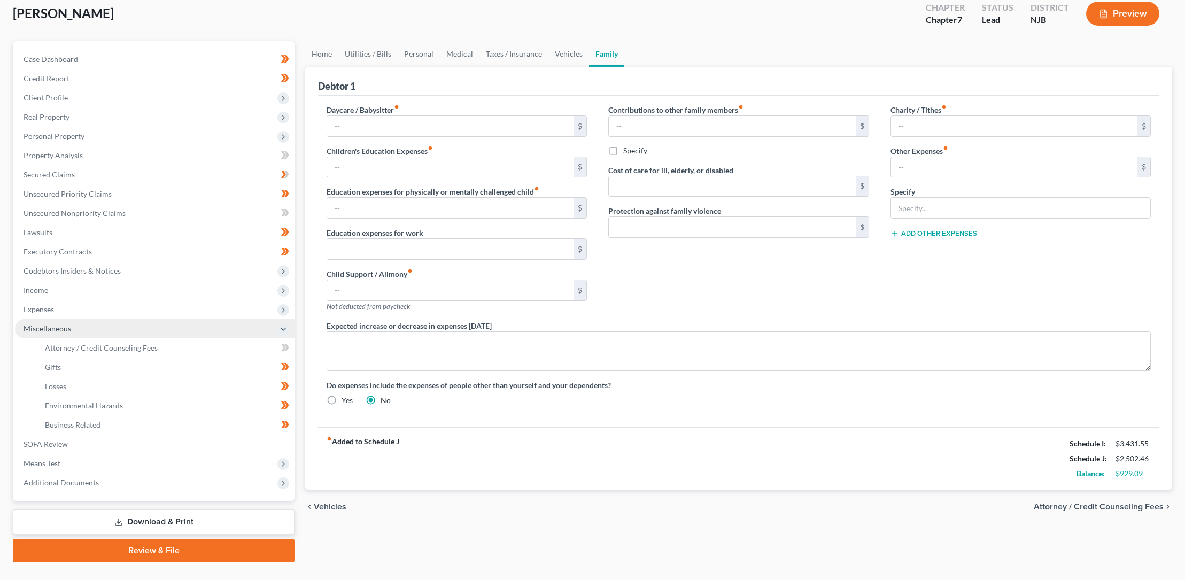
scroll to position [83, 0]
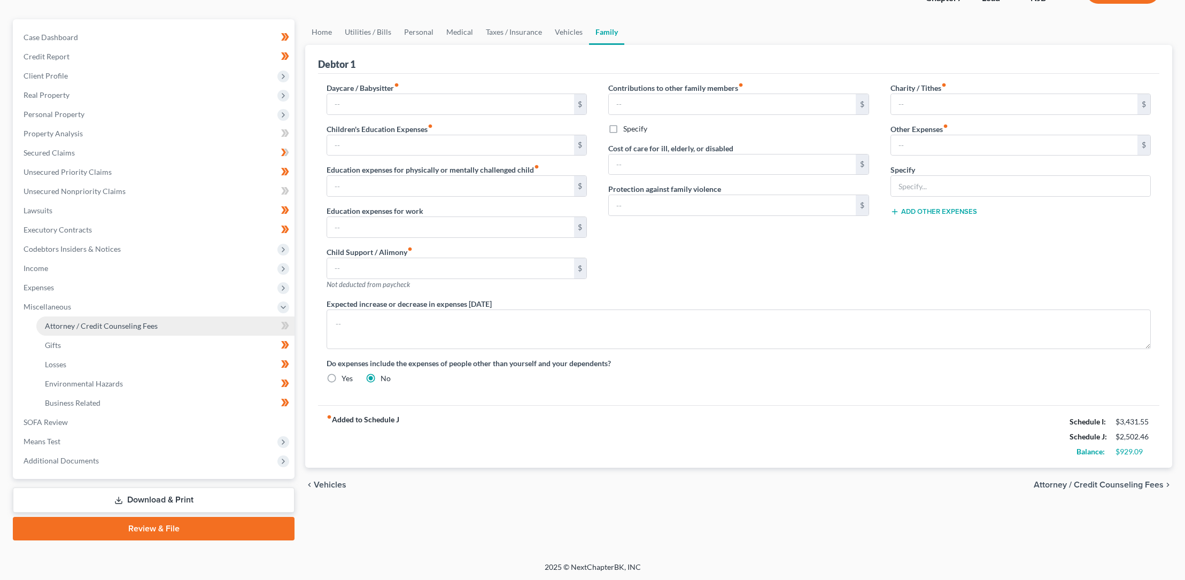
click at [69, 322] on span "Attorney / Credit Counseling Fees" at bounding box center [101, 325] width 113 height 9
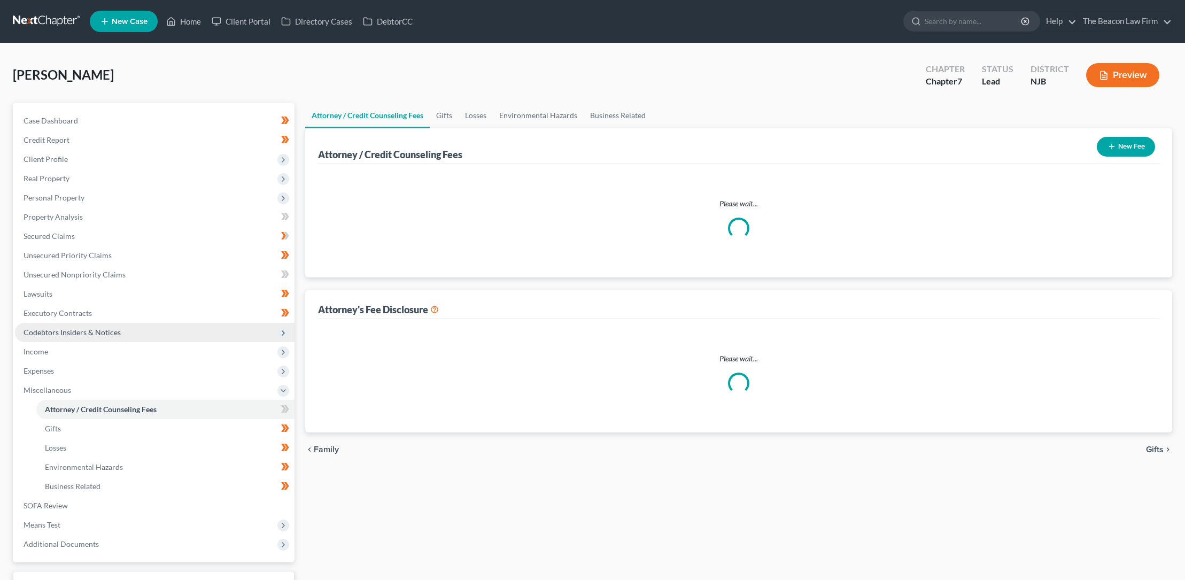
select select "4"
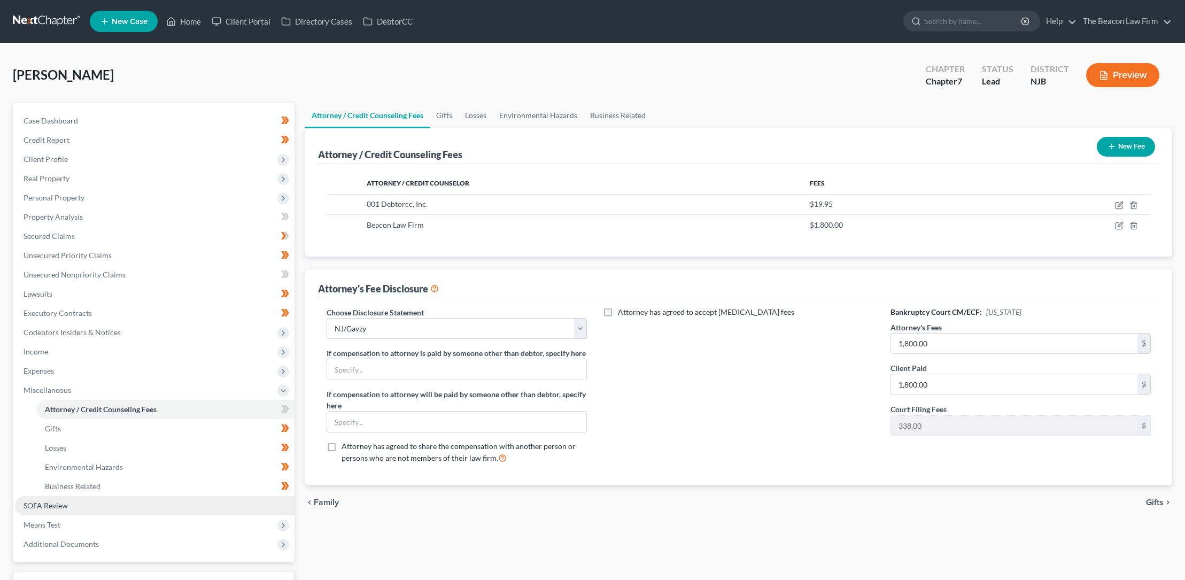
click at [58, 505] on span "SOFA Review" at bounding box center [46, 505] width 44 height 9
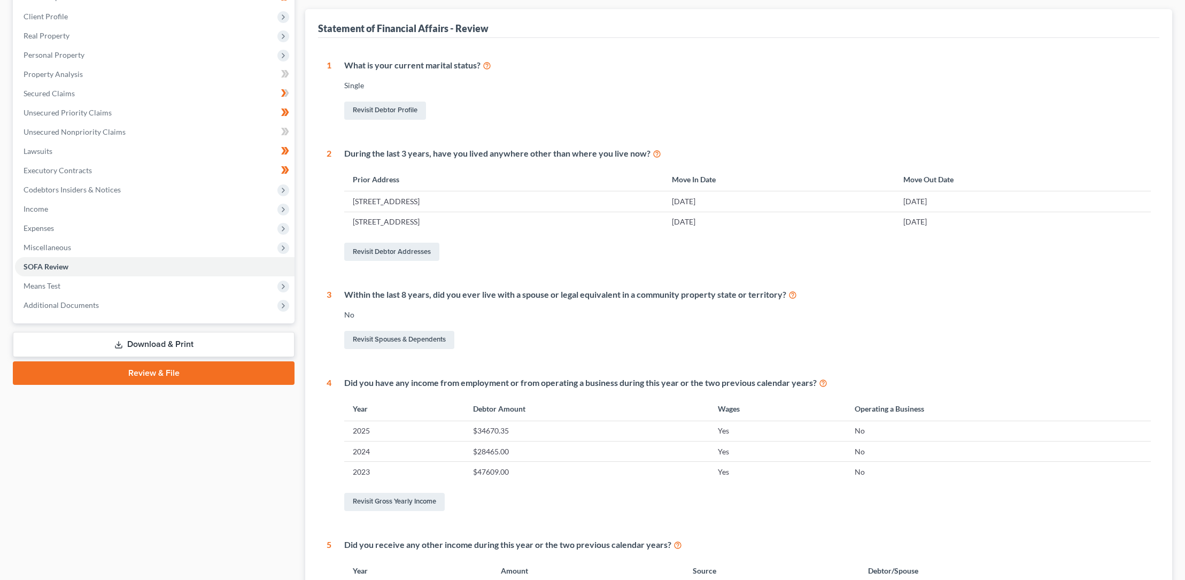
scroll to position [119, 0]
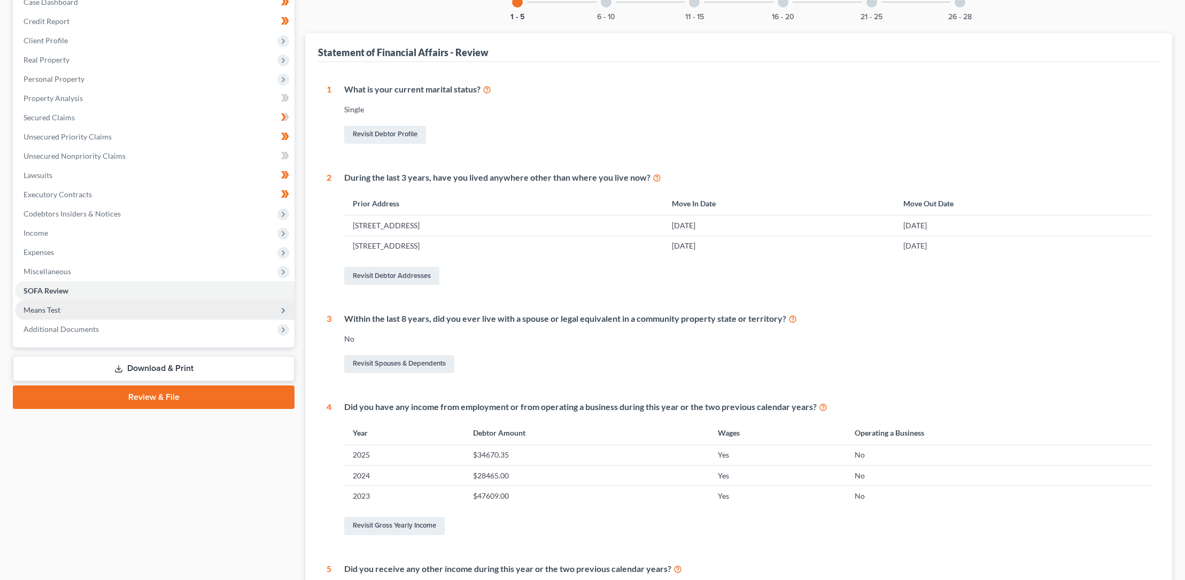
click at [52, 307] on span "Means Test" at bounding box center [42, 309] width 37 height 9
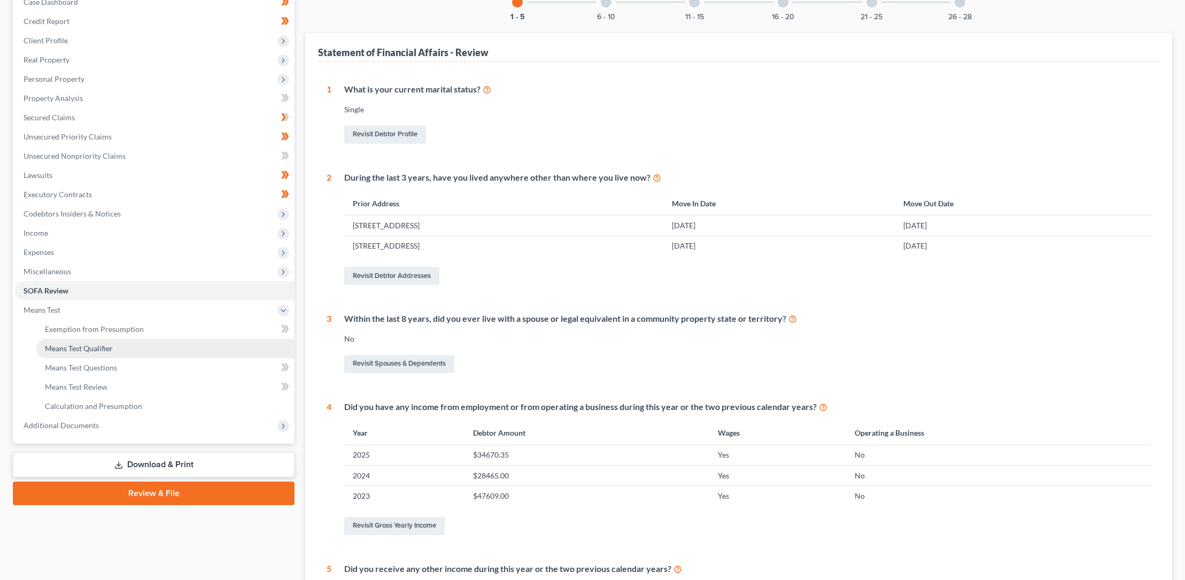
click at [80, 347] on span "Means Test Qualifier" at bounding box center [79, 348] width 68 height 9
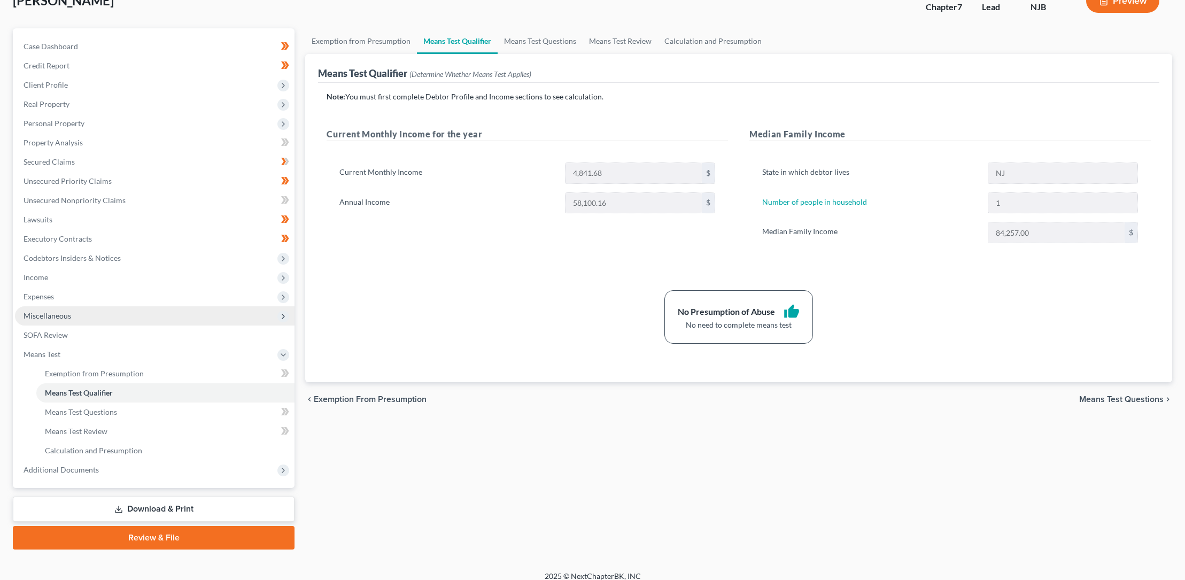
scroll to position [81, 0]
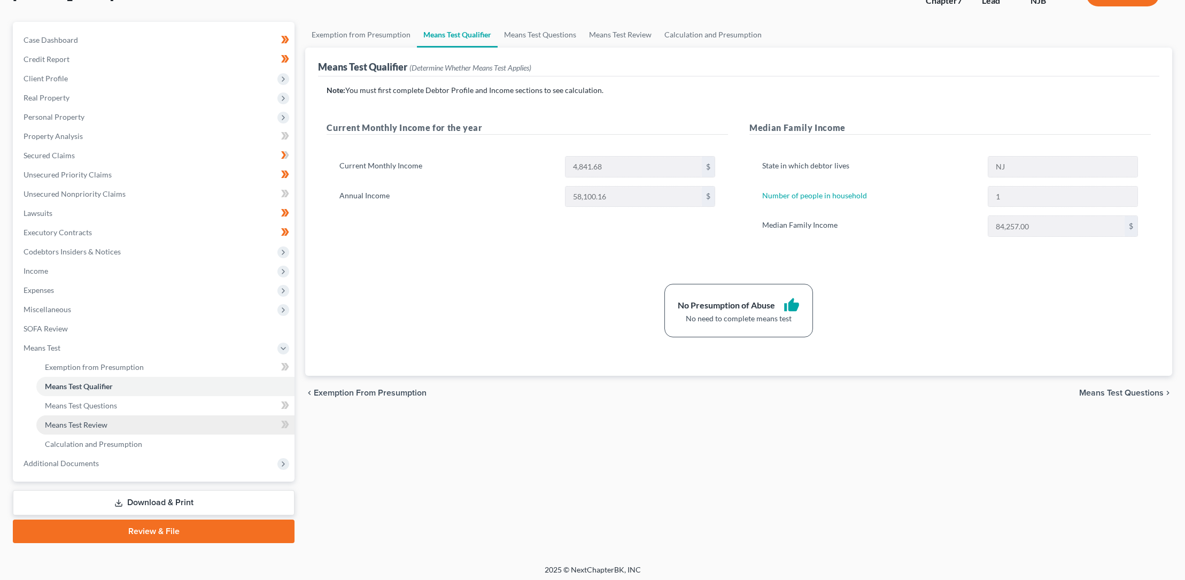
click at [97, 423] on span "Means Test Review" at bounding box center [76, 424] width 63 height 9
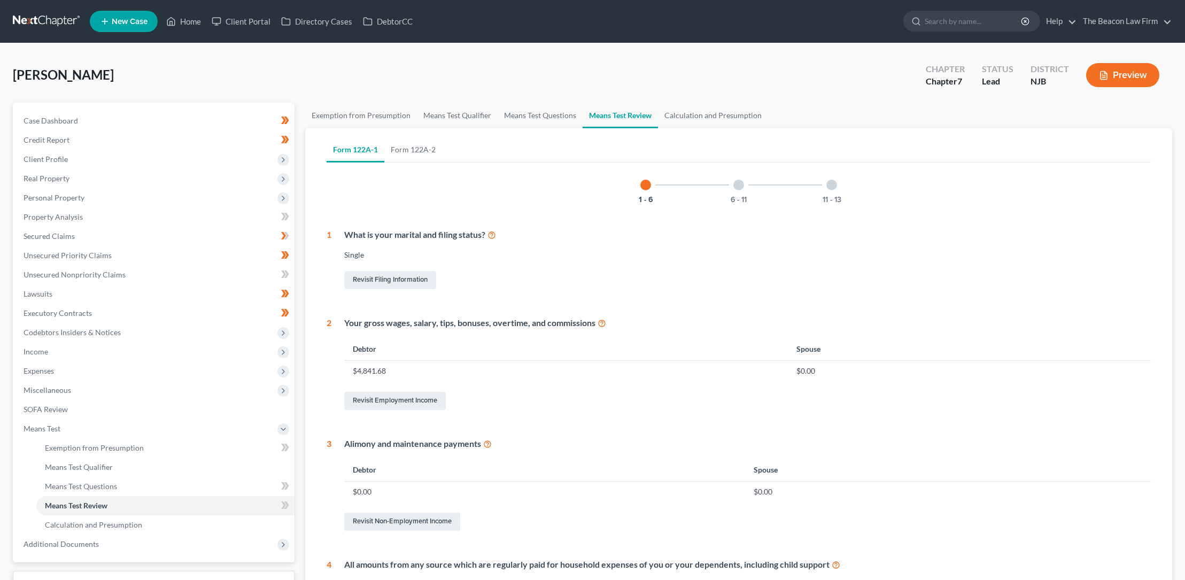
click at [739, 184] on div at bounding box center [738, 185] width 11 height 11
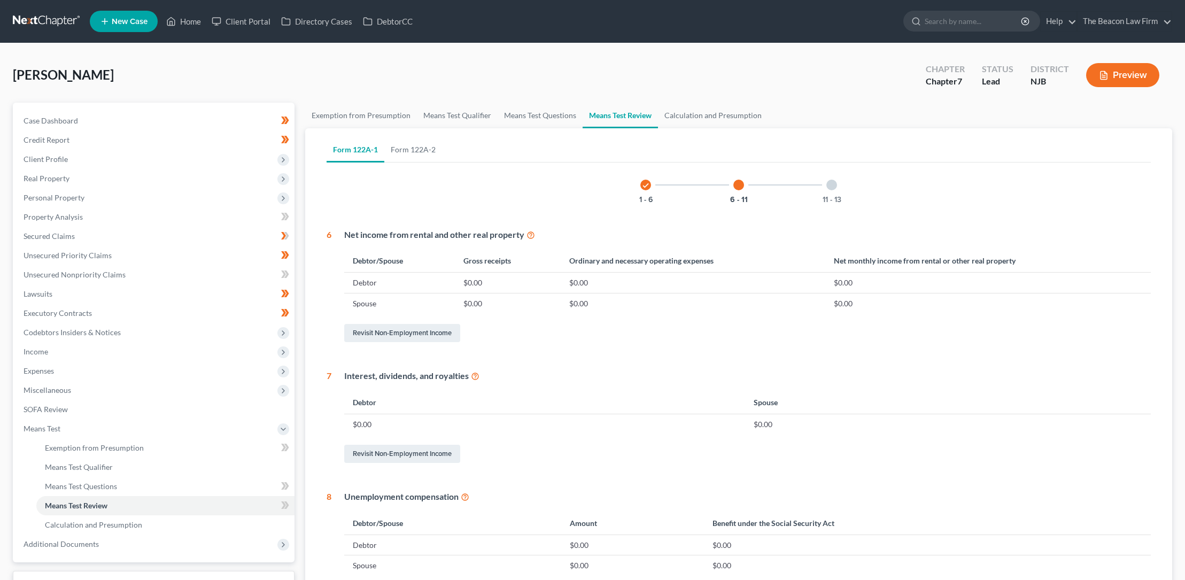
click at [835, 184] on div at bounding box center [831, 185] width 11 height 11
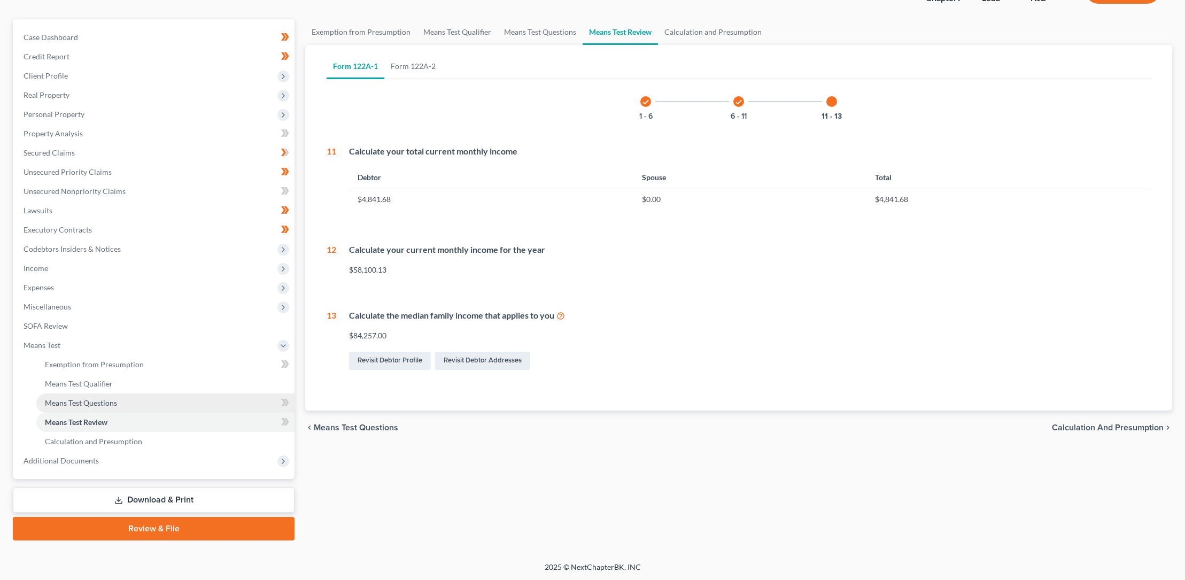
scroll to position [83, 0]
click at [129, 439] on span "Calculation and Presumption" at bounding box center [93, 441] width 97 height 9
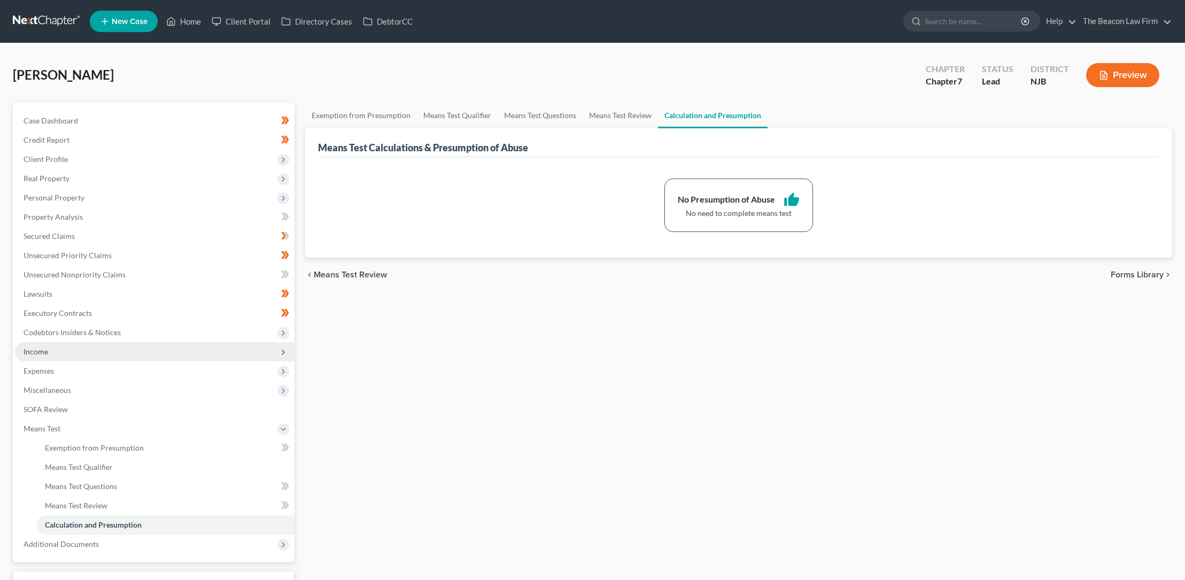
scroll to position [83, 0]
